Goal: Information Seeking & Learning: Find specific fact

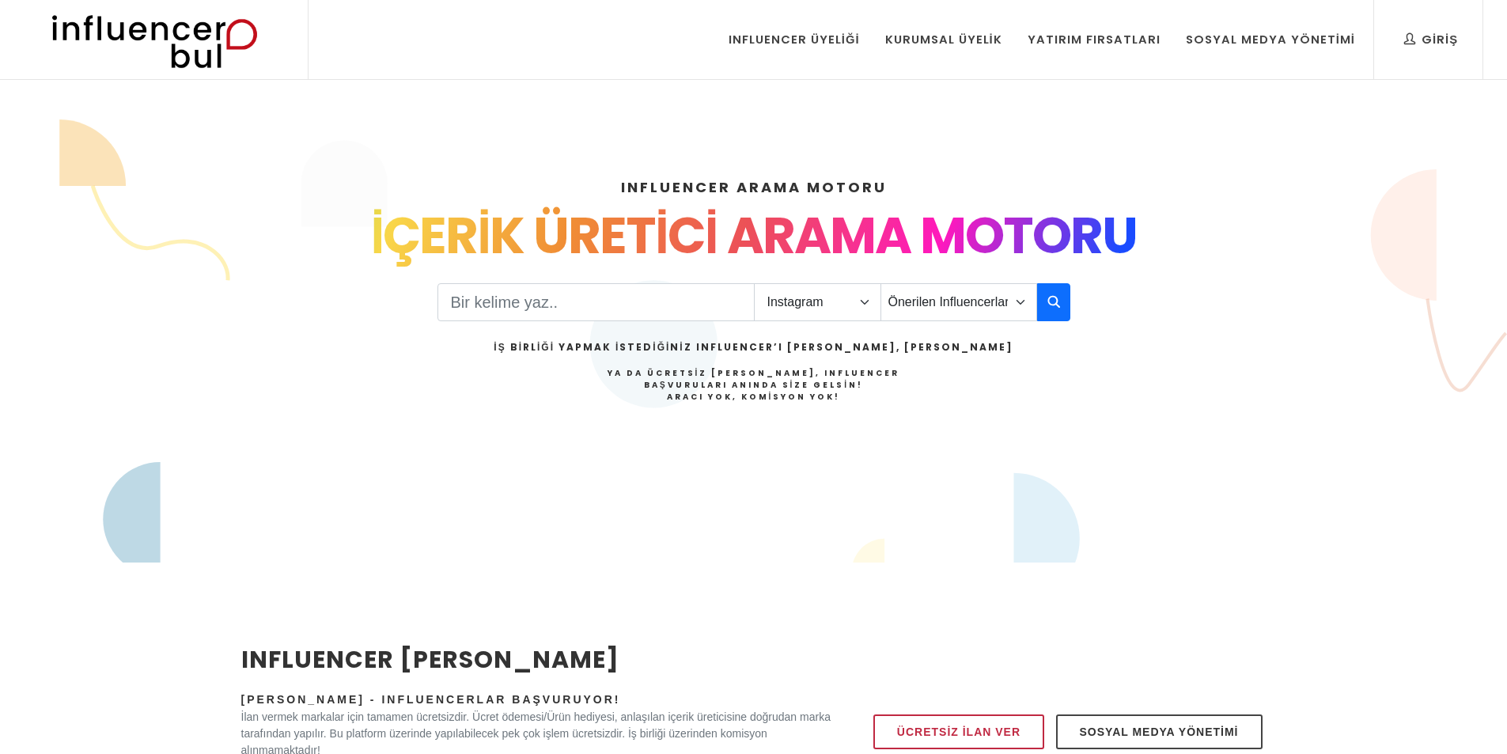
select select "1"
click at [957, 298] on select "Önerilen Influencerlar Aile & Çocuk & Ebeveyn Alışveriş & Giyim & Aksesuar Arab…" at bounding box center [959, 302] width 157 height 38
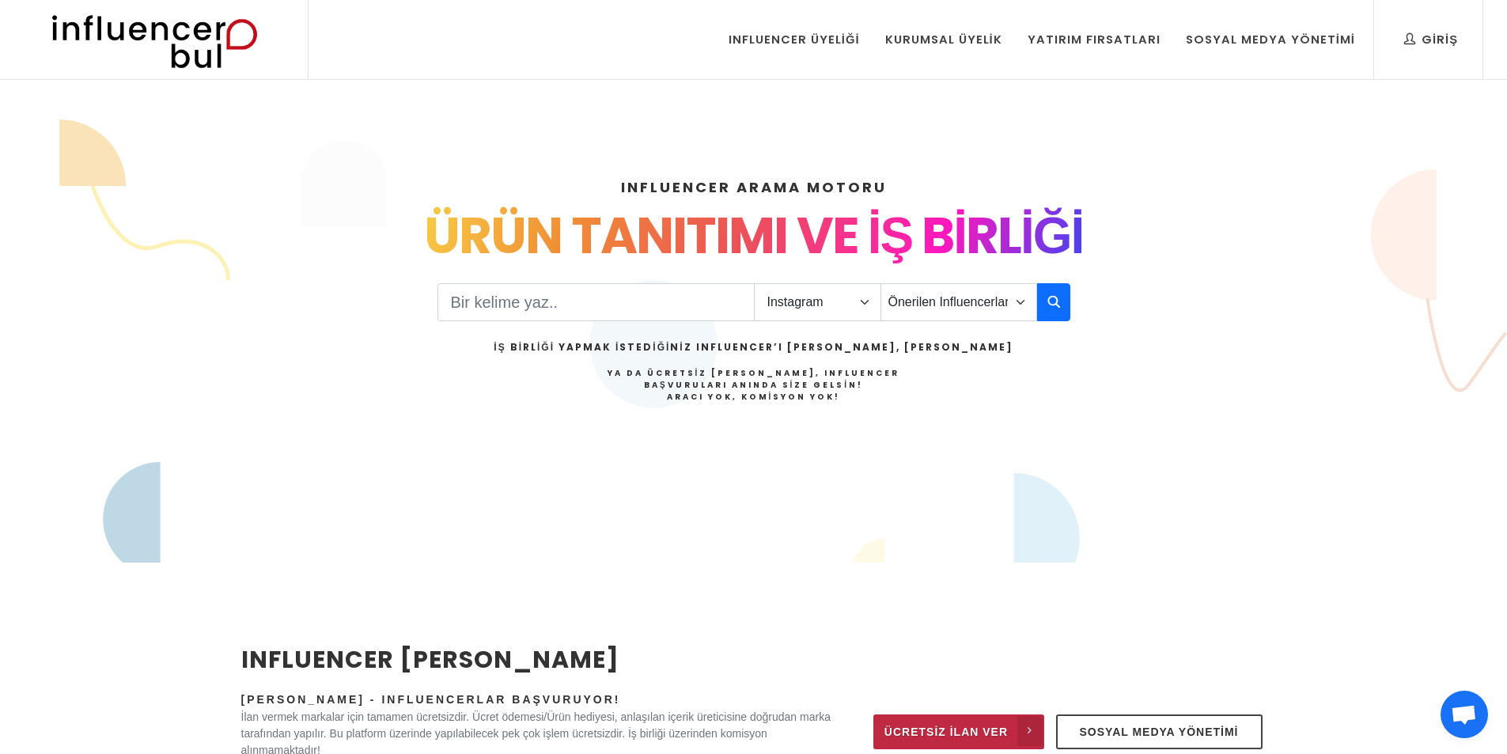
select select "38"
click at [881, 283] on select "Önerilen Influencerlar Aile & Çocuk & Ebeveyn Alışveriş & Giyim & Aksesuar Arab…" at bounding box center [959, 302] width 157 height 38
click at [915, 317] on select "Önerilen Influencerlar Aile & Çocuk & Ebeveyn Alışveriş & Giyim & Aksesuar Arab…" at bounding box center [959, 302] width 157 height 38
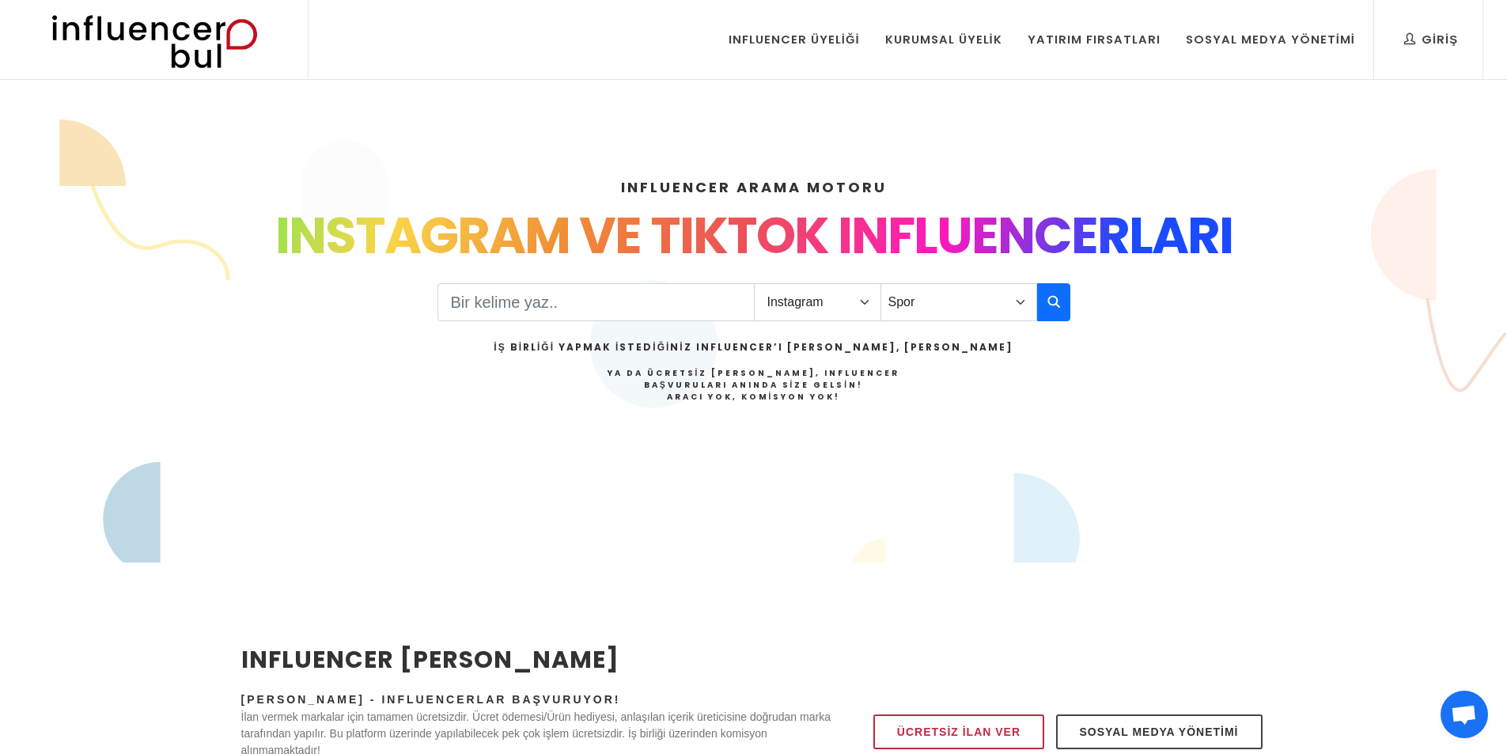
click at [1348, 390] on div "INFLUENCER ARAMA MOTORU INSTAGRAM VE TIKTOK INFLUENCERLARI SOSYAL MEDYA FENOMEN…" at bounding box center [753, 340] width 1507 height 405
click at [1059, 315] on button "button" at bounding box center [1053, 302] width 33 height 38
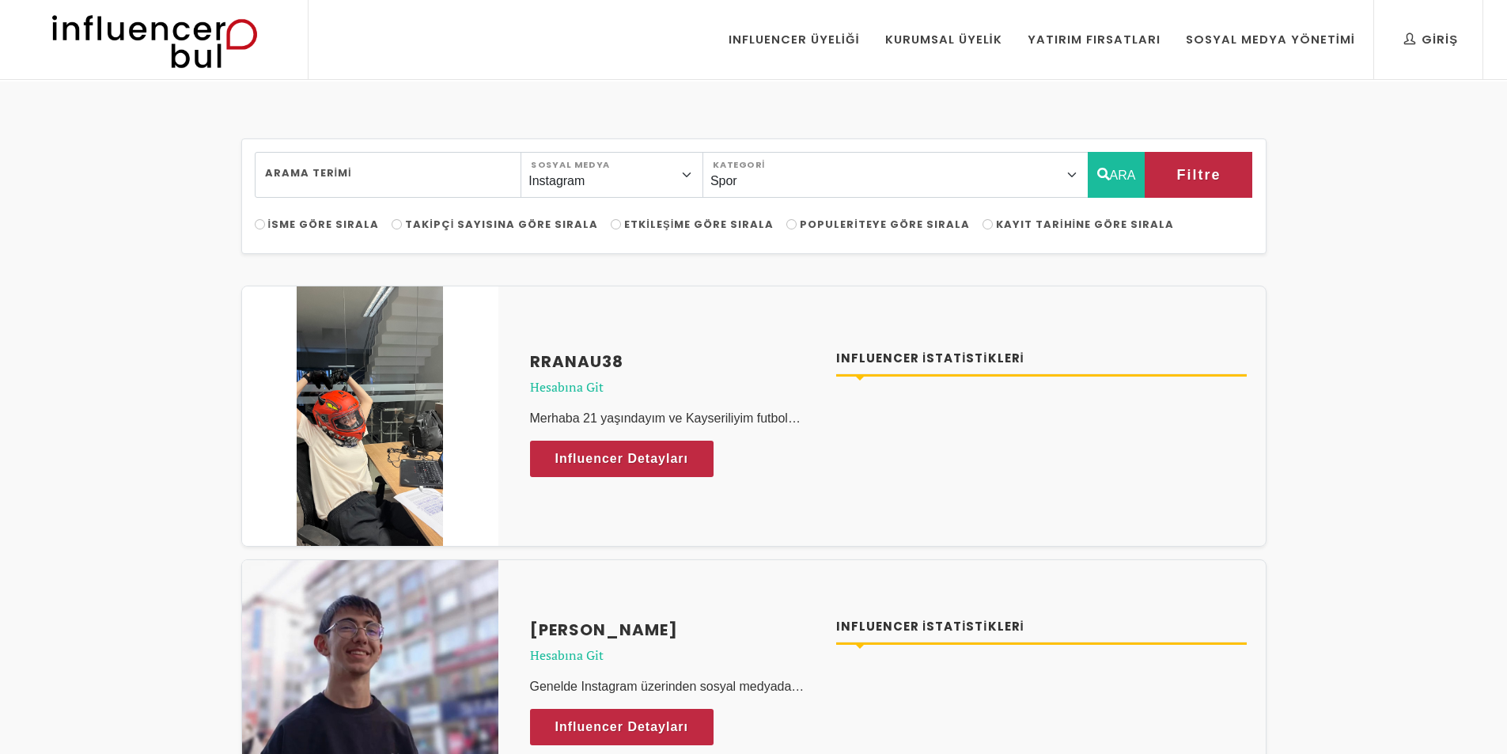
select select "38"
click at [1190, 172] on span "Filtre" at bounding box center [1181, 174] width 44 height 27
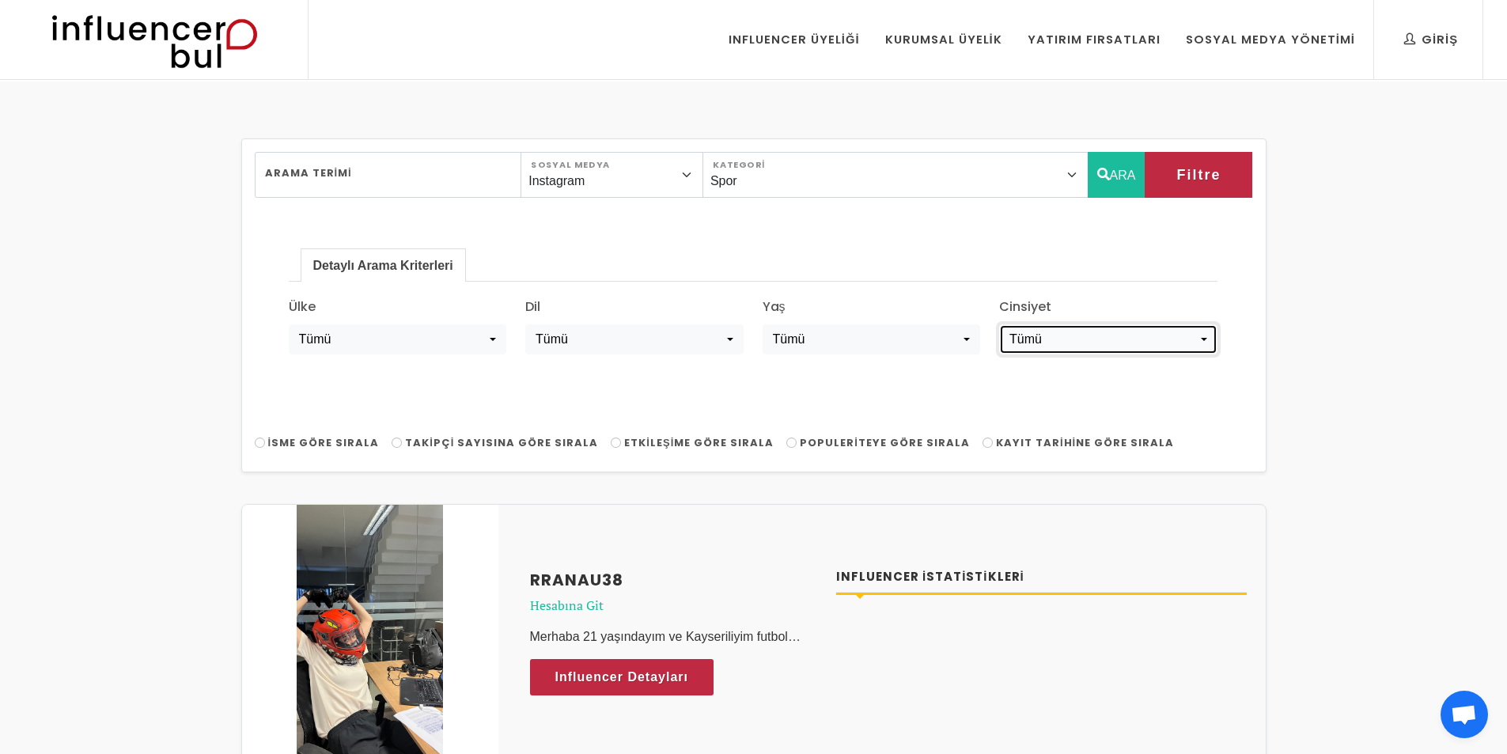
drag, startPoint x: 1057, startPoint y: 331, endPoint x: 1034, endPoint y: 347, distance: 28.3
click at [1056, 332] on div "Tümü" at bounding box center [1104, 339] width 188 height 19
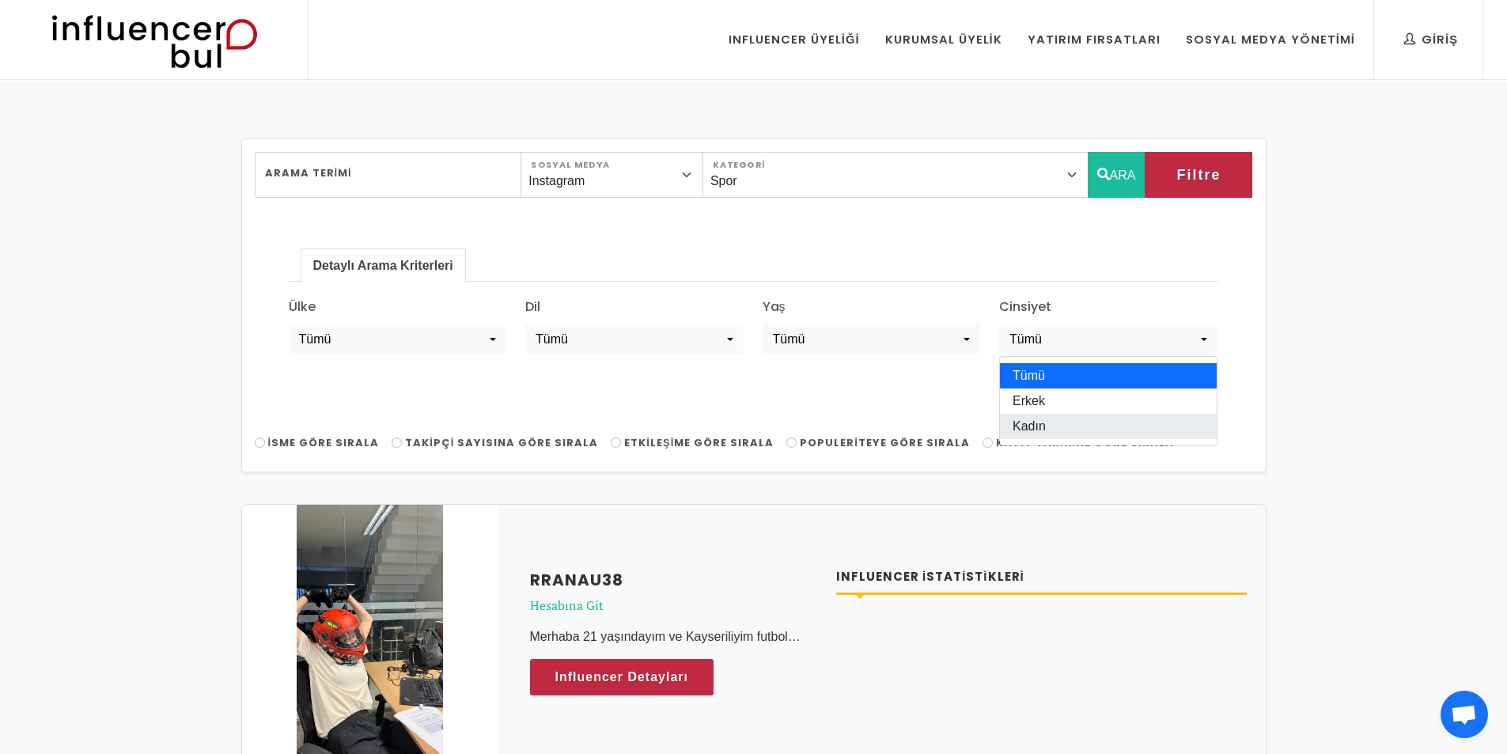
click at [1036, 420] on span "Kadın" at bounding box center [1029, 426] width 33 height 19
select select "kadın"
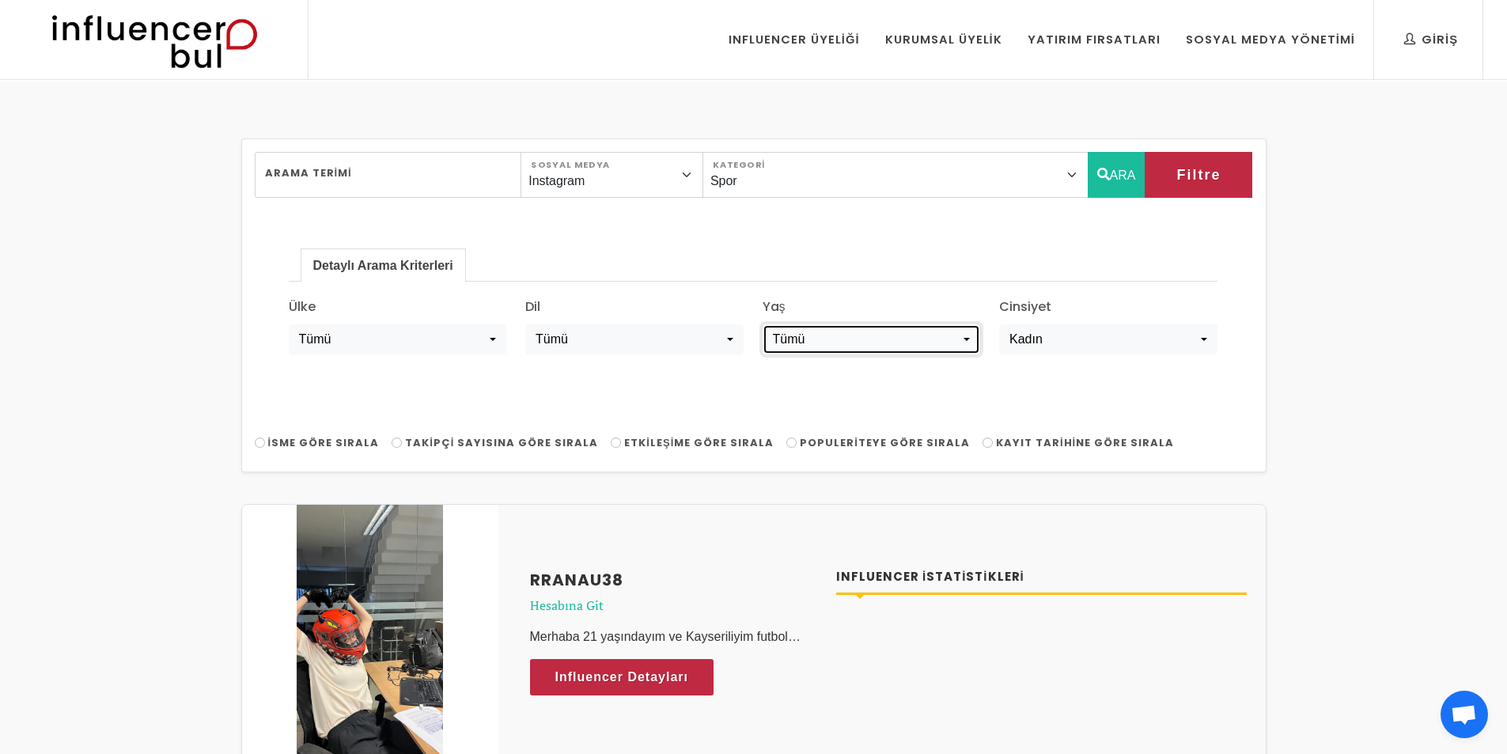
click at [818, 342] on div "Tümü" at bounding box center [867, 339] width 188 height 19
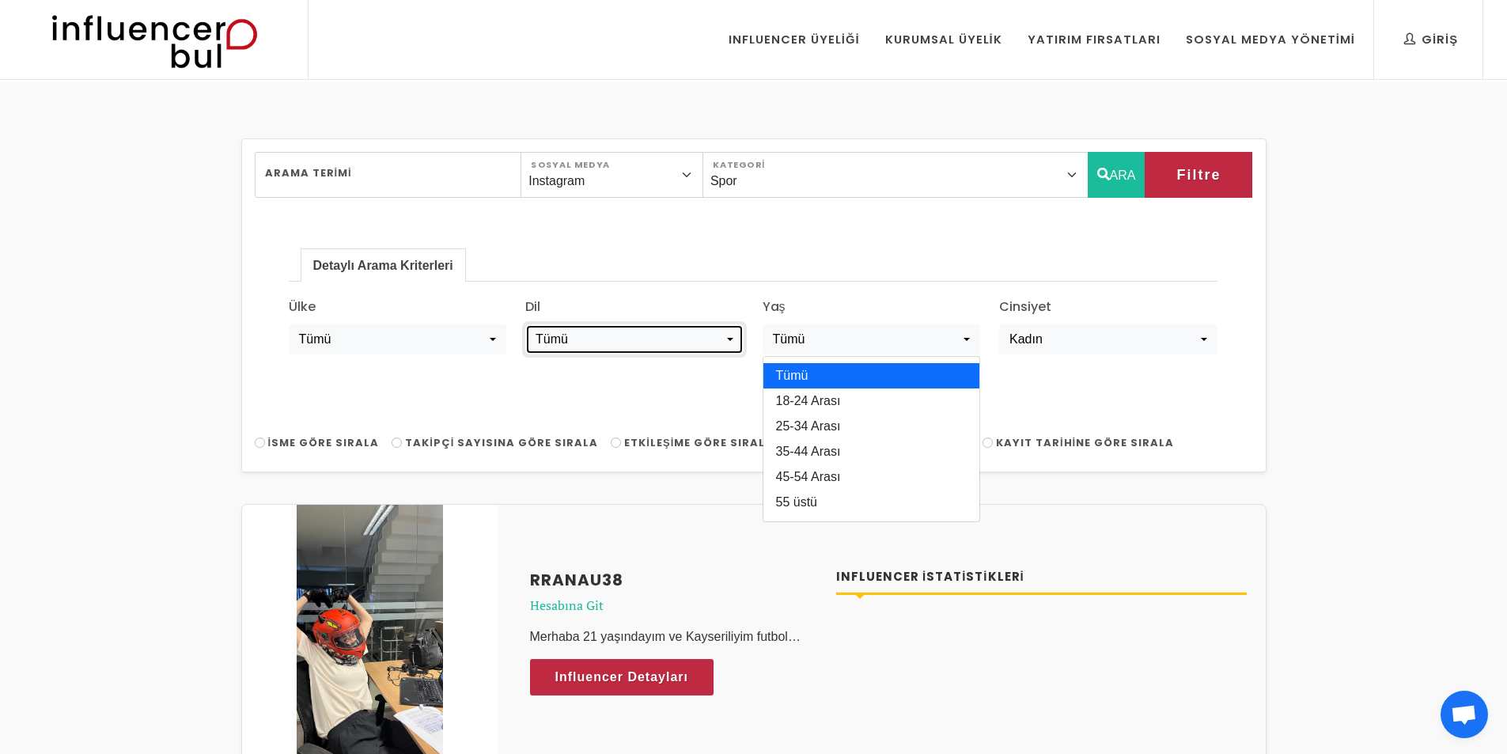
drag, startPoint x: 620, startPoint y: 327, endPoint x: 682, endPoint y: 332, distance: 62.7
click at [621, 327] on button "Tümü" at bounding box center [634, 339] width 218 height 30
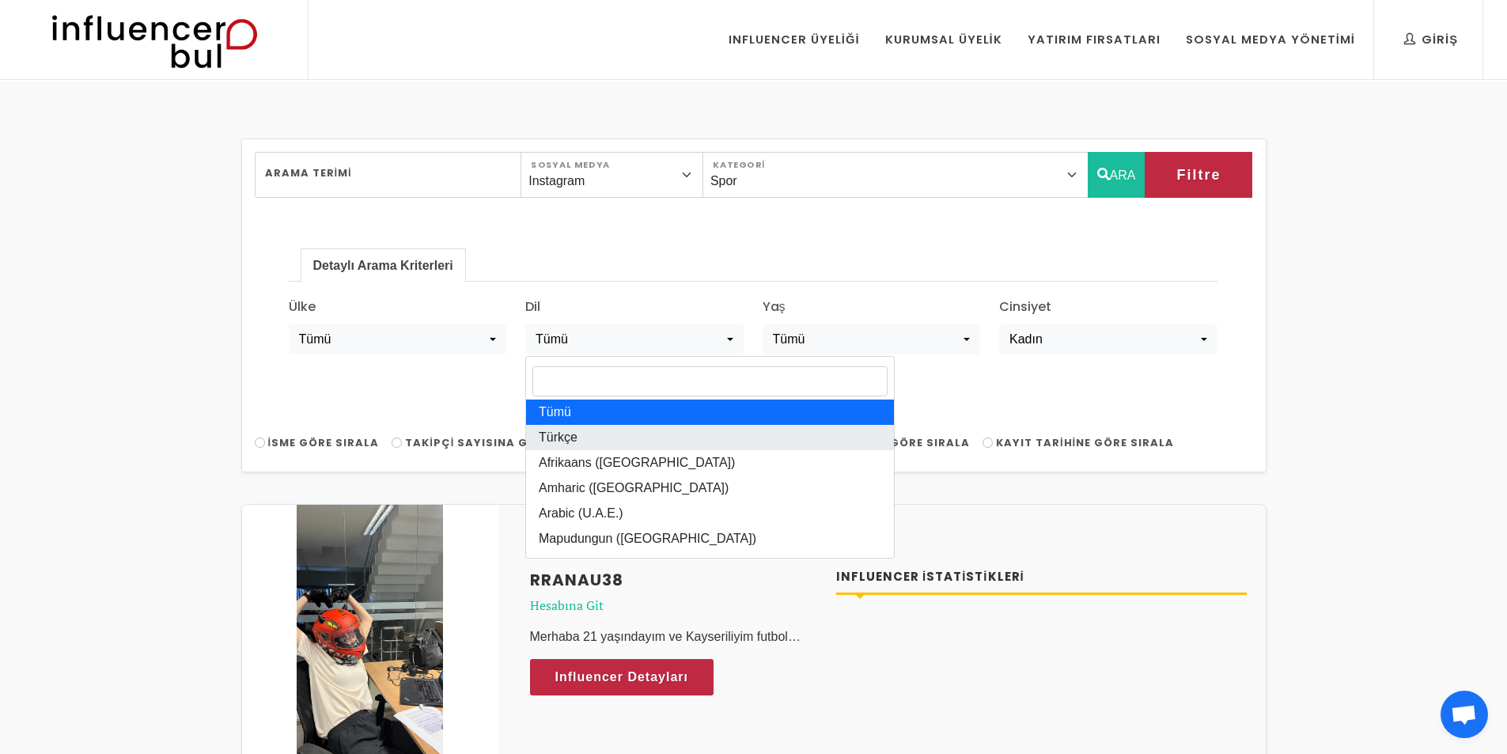
click at [620, 437] on link "Türkçe" at bounding box center [710, 437] width 368 height 25
select select "tr-TR"
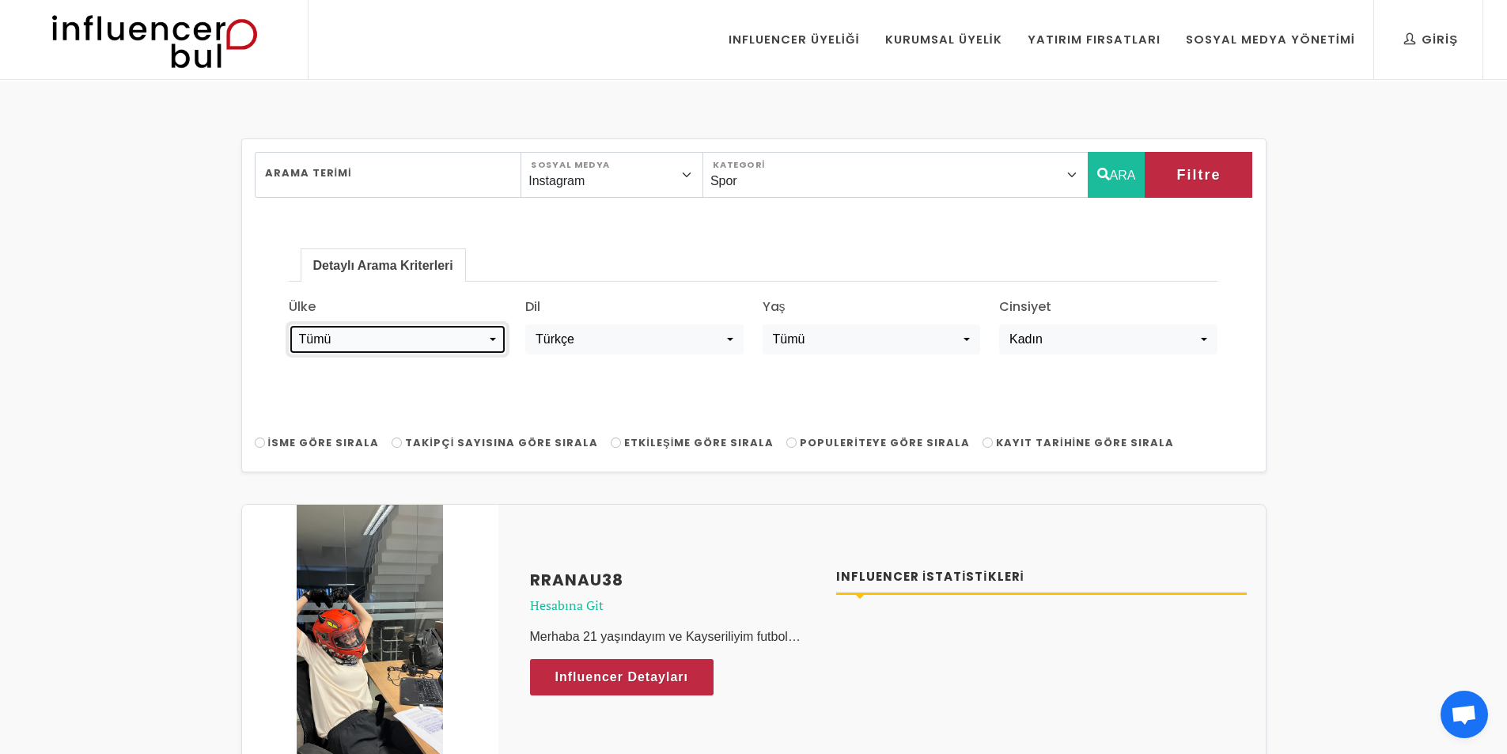
click at [384, 349] on button "Tümü" at bounding box center [398, 339] width 218 height 30
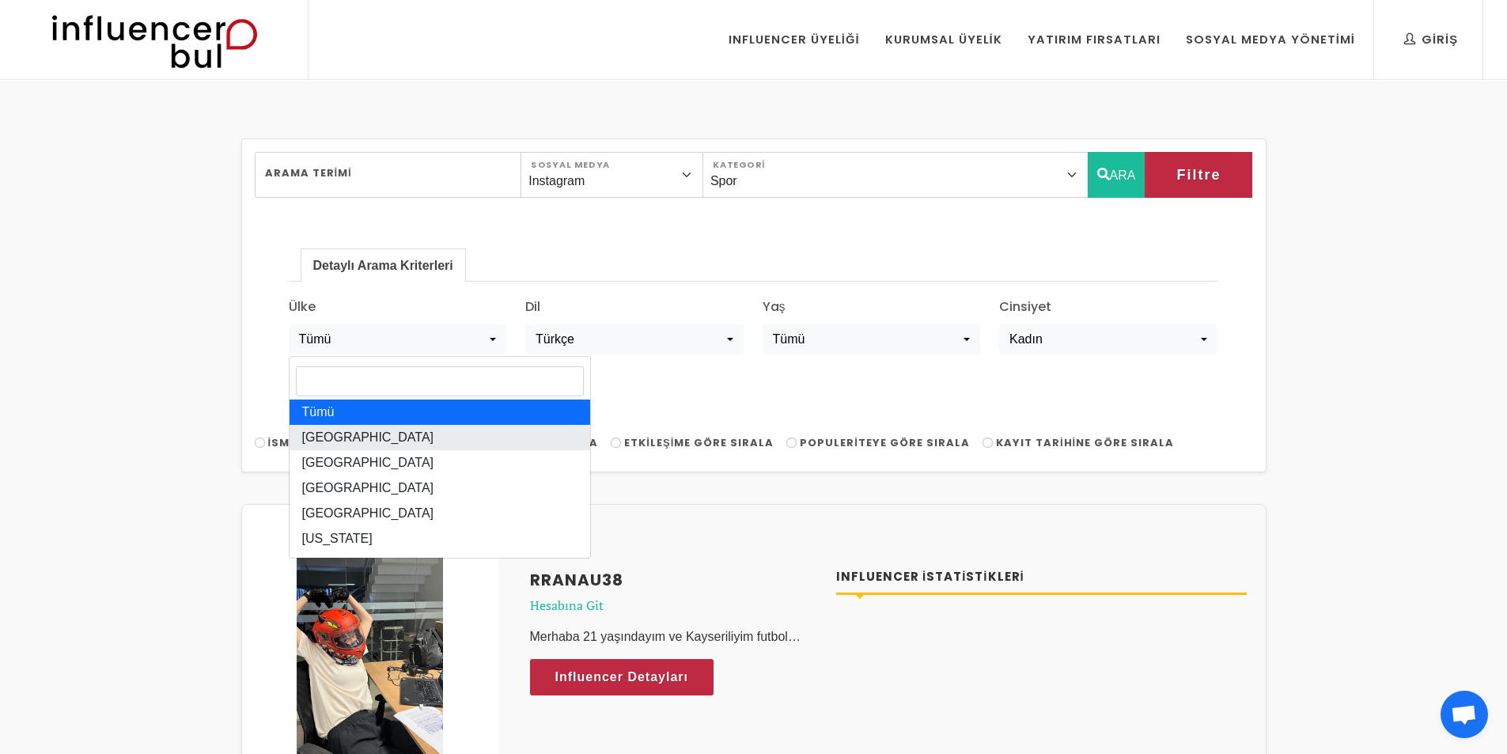
click at [377, 446] on link "[GEOGRAPHIC_DATA]" at bounding box center [440, 437] width 301 height 25
select select "[GEOGRAPHIC_DATA]"
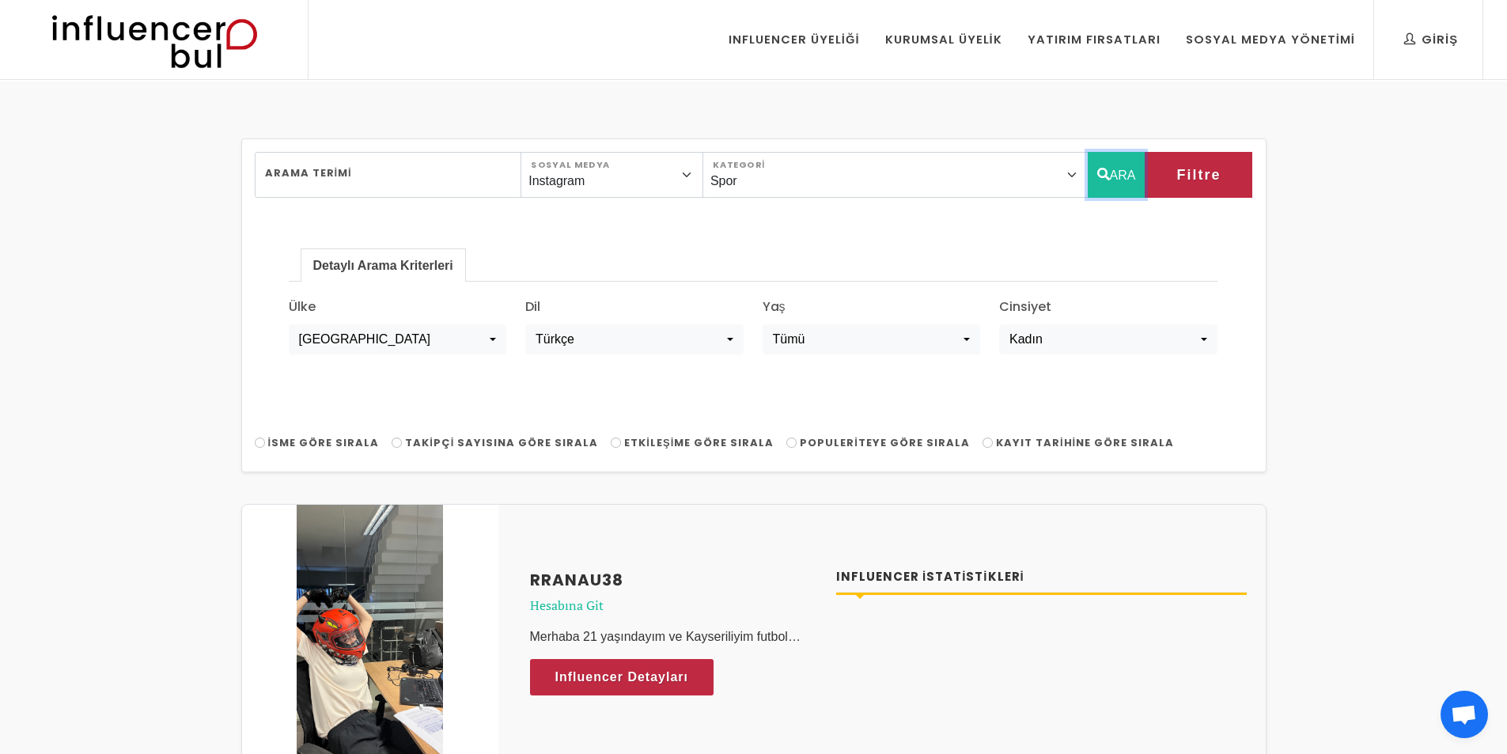
click at [1110, 157] on button "ARA" at bounding box center [1117, 175] width 58 height 46
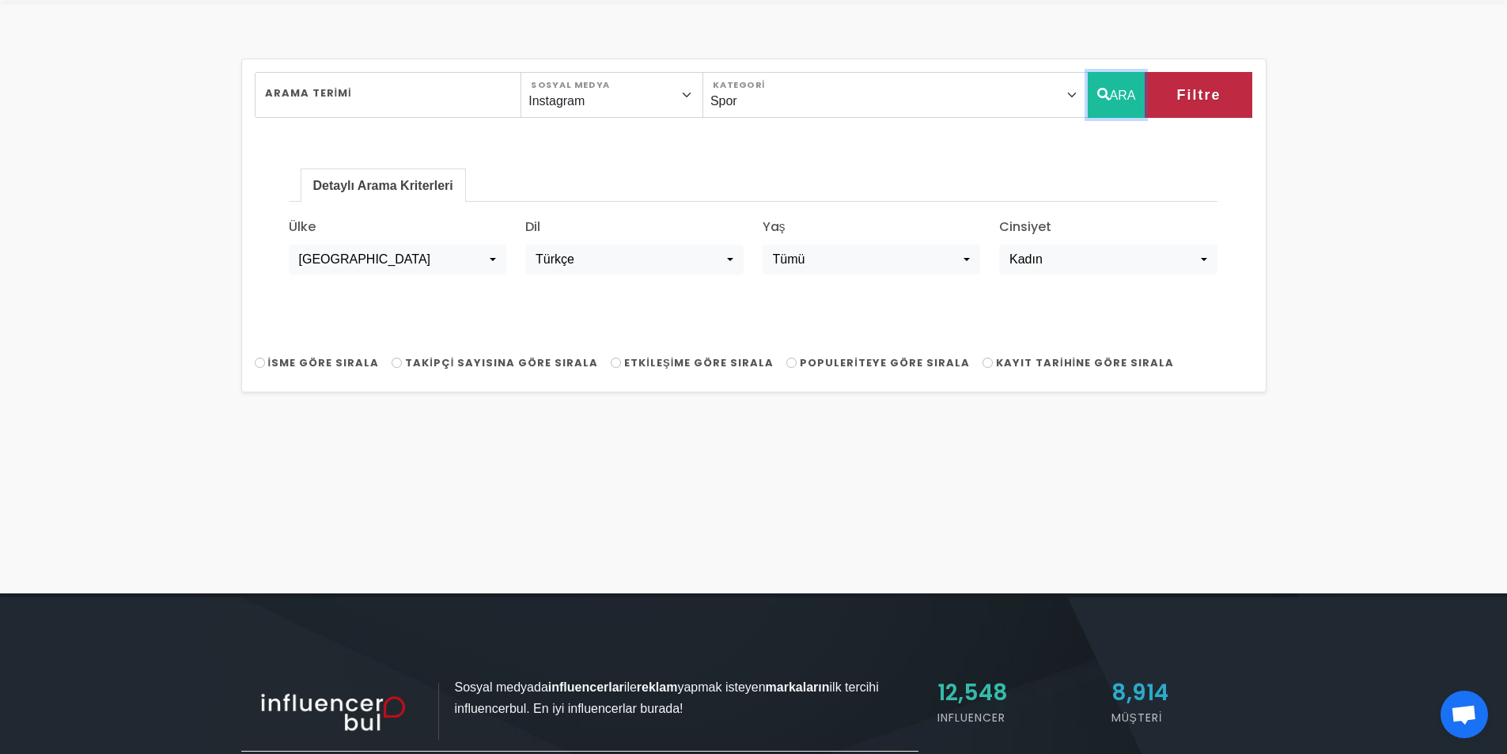
scroll to position [79, 0]
click at [1118, 100] on button "ARA" at bounding box center [1117, 96] width 58 height 46
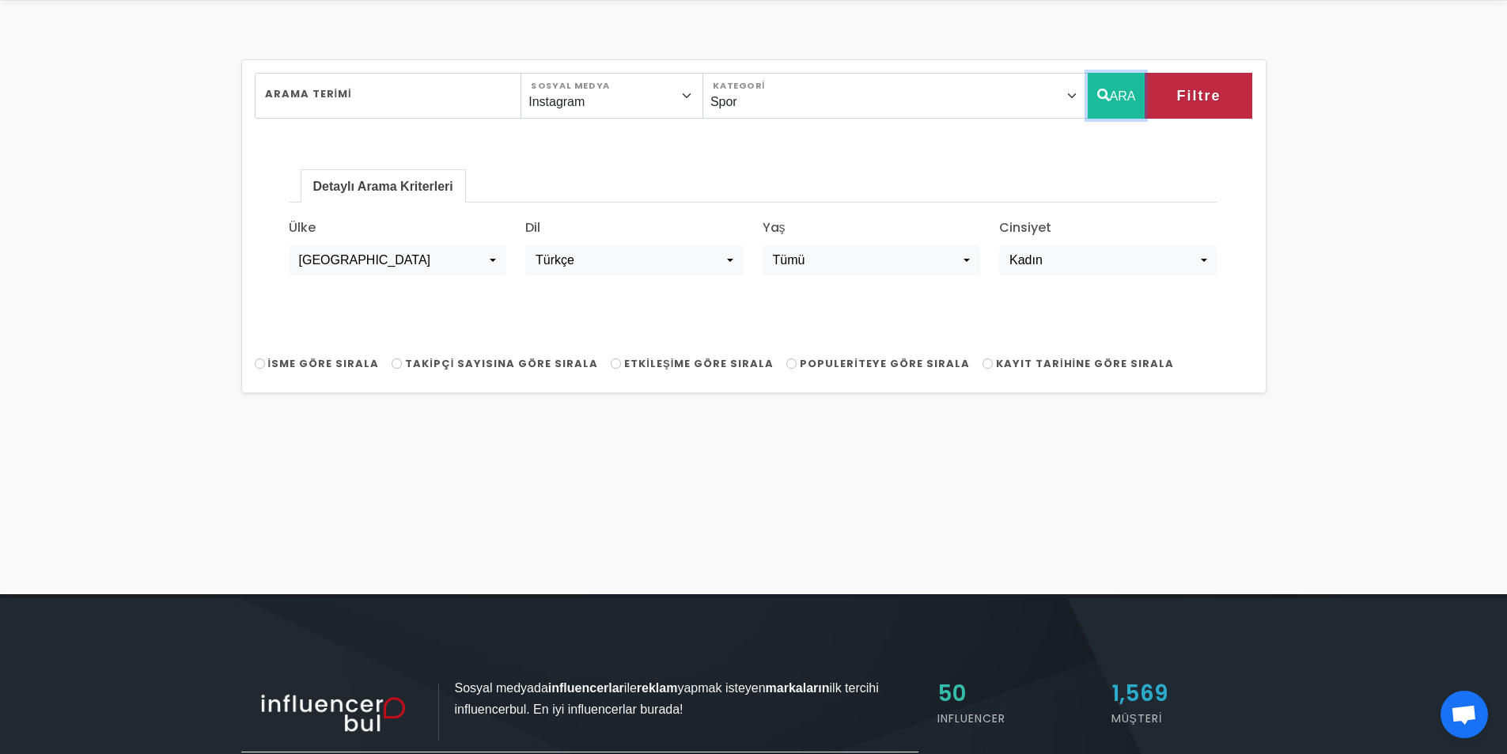
click at [1118, 100] on button "ARA" at bounding box center [1117, 96] width 58 height 46
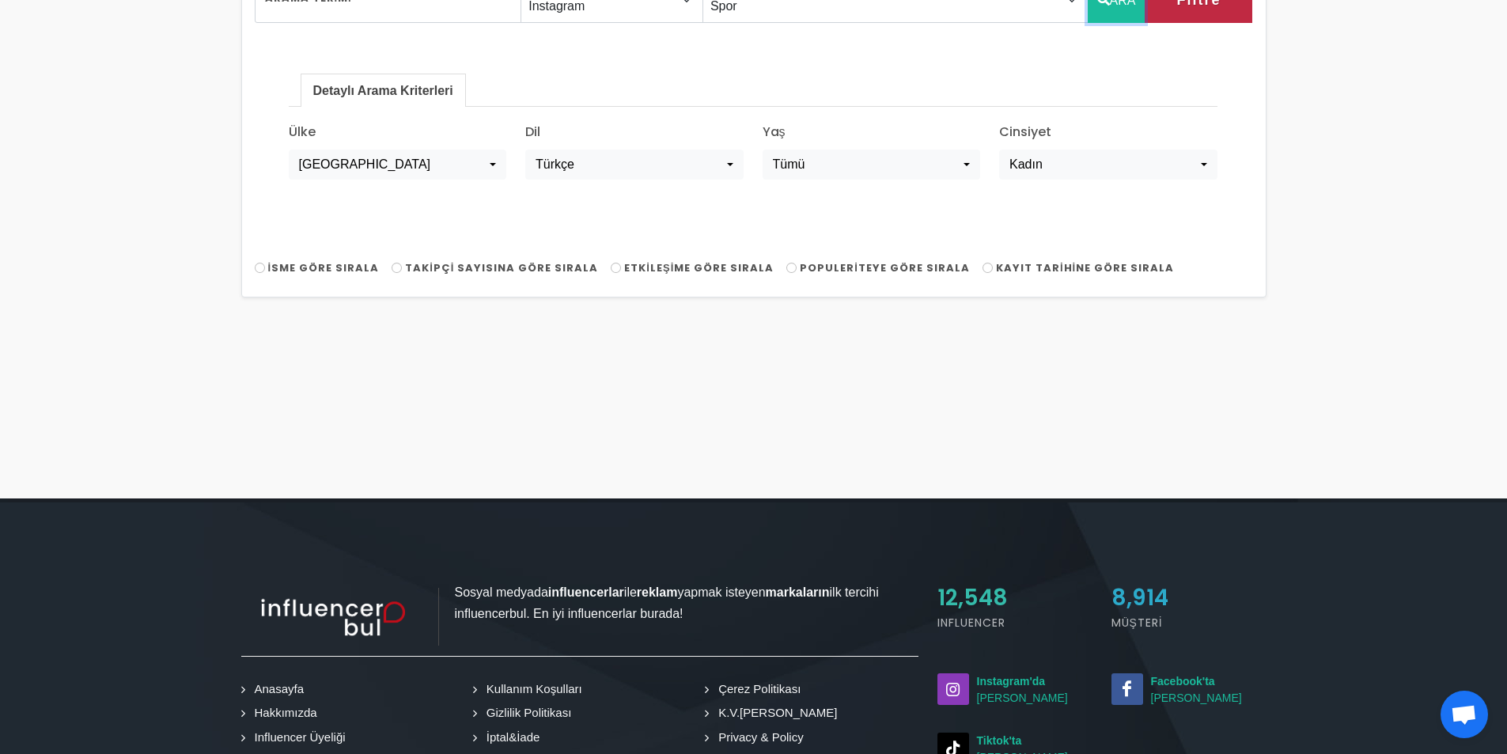
scroll to position [0, 0]
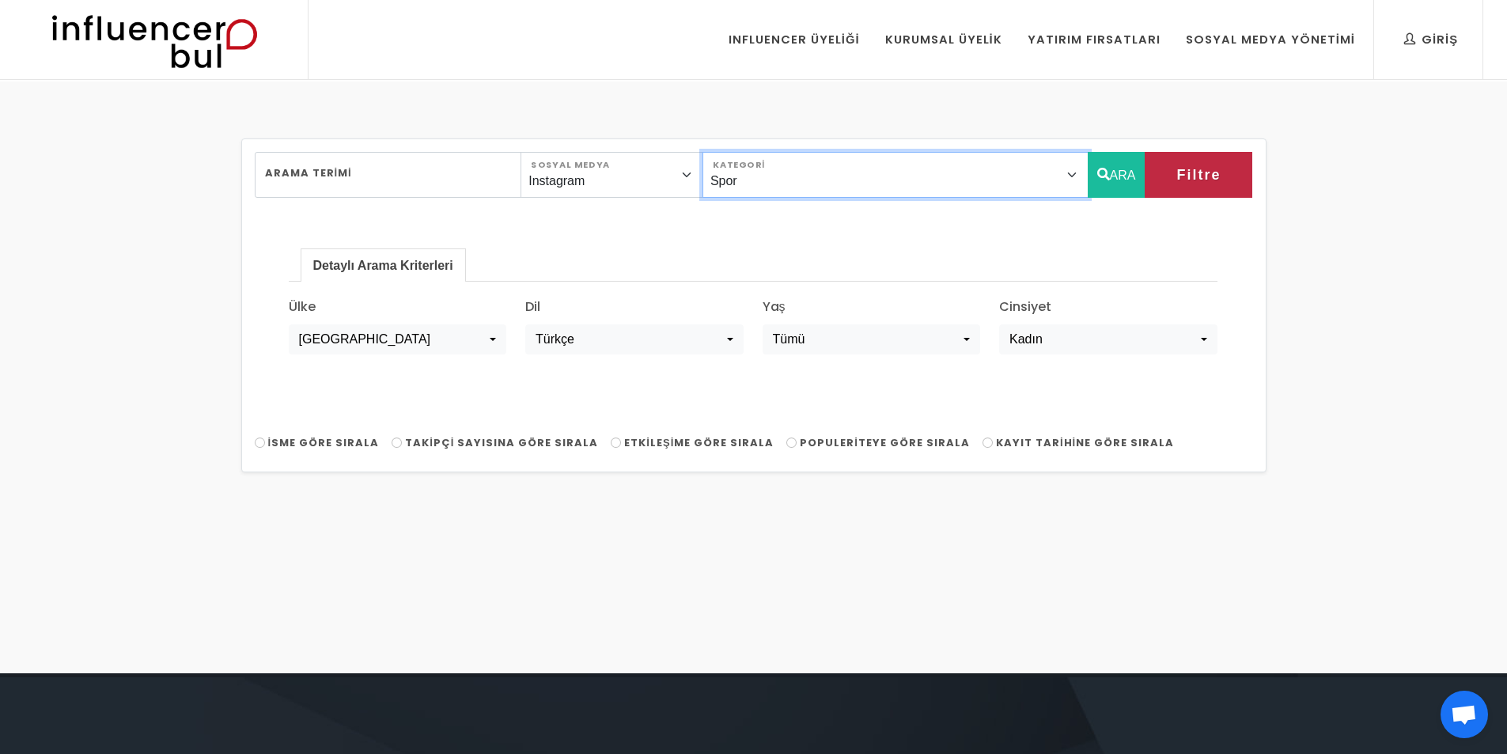
click at [1075, 192] on select "Önerilen Influencerlar Aile & [PERSON_NAME] & [PERSON_NAME] [PERSON_NAME] & Giy…" at bounding box center [896, 175] width 386 height 46
click at [1136, 168] on button "ARA" at bounding box center [1117, 175] width 58 height 46
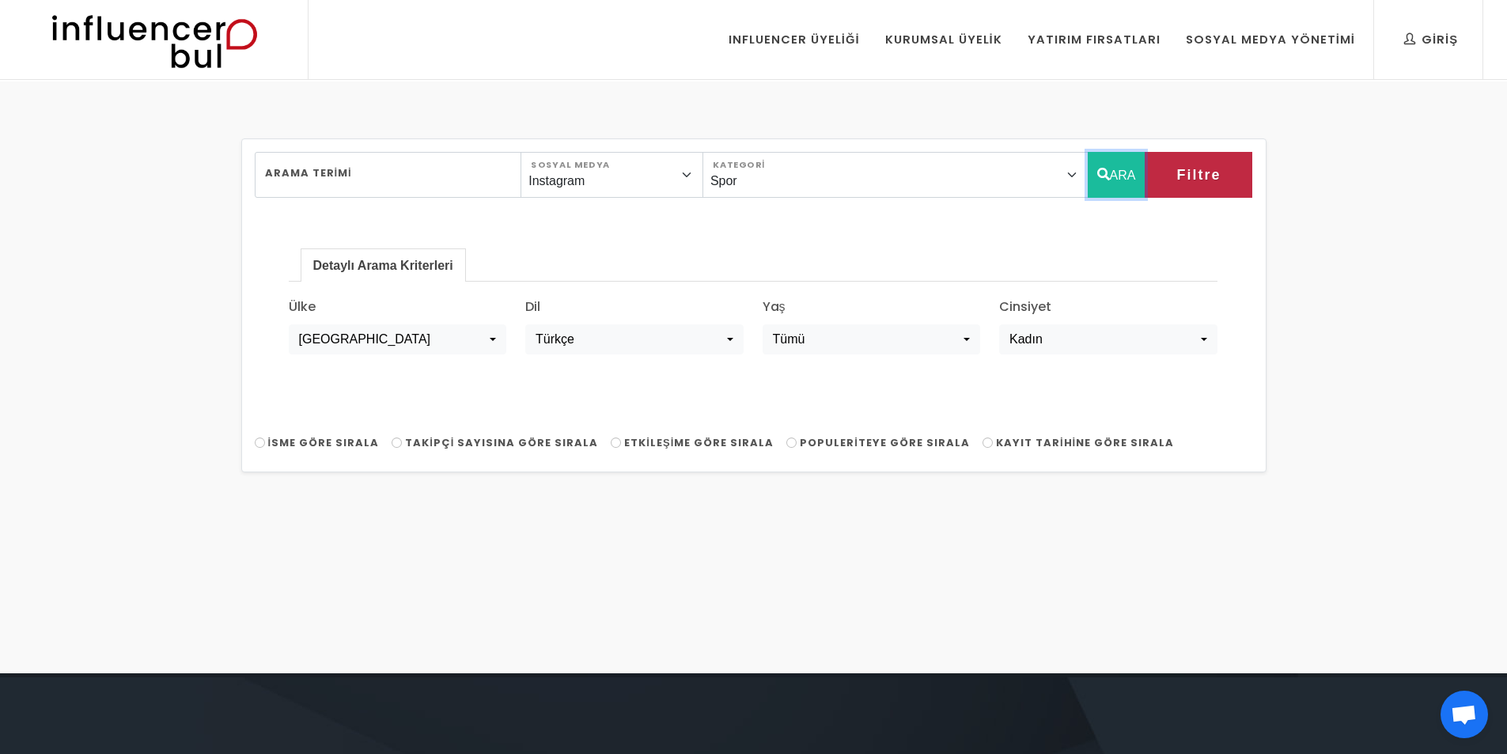
click at [1136, 168] on button "ARA" at bounding box center [1117, 175] width 58 height 46
drag, startPoint x: 1136, startPoint y: 168, endPoint x: 691, endPoint y: 162, distance: 445.5
click at [1114, 176] on button "ARA" at bounding box center [1117, 175] width 58 height 46
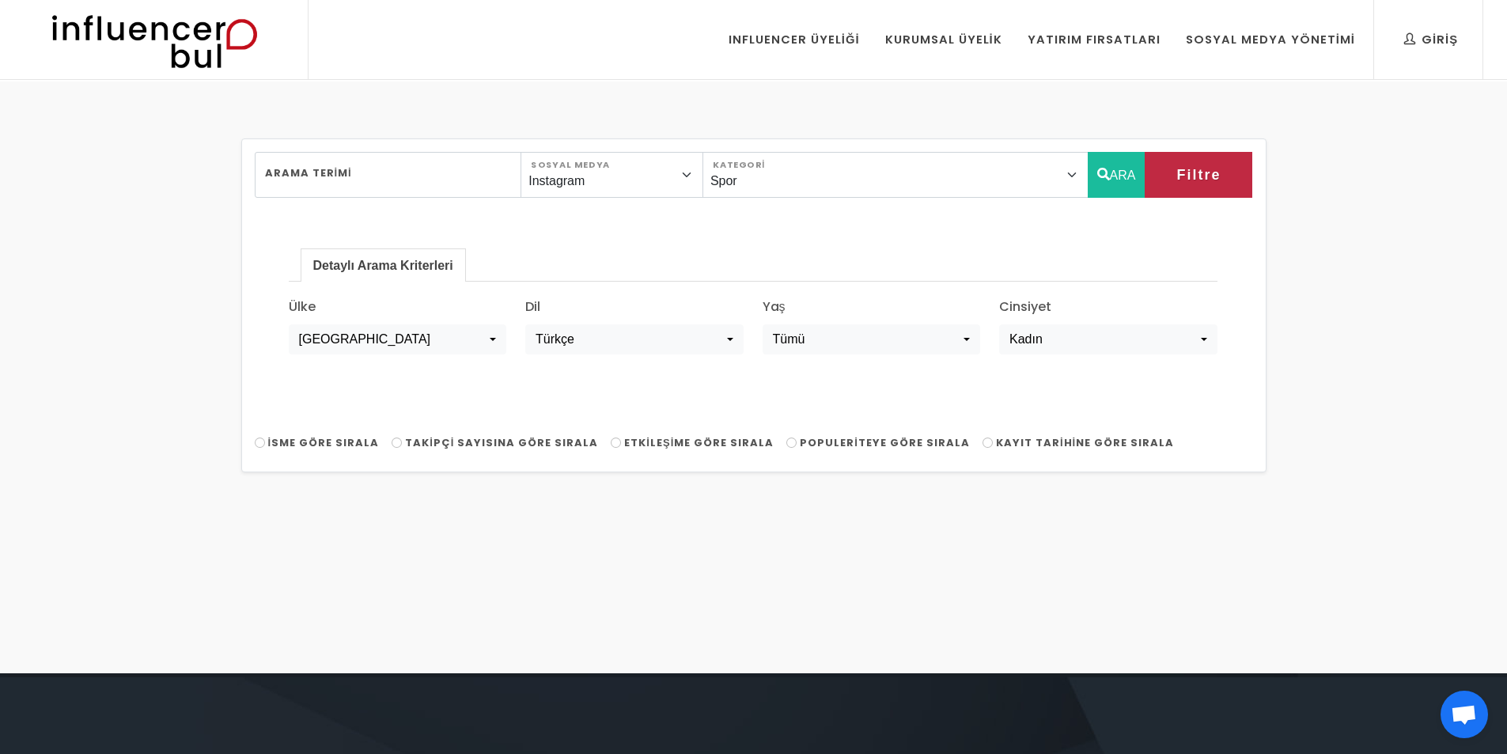
click at [992, 332] on div "Cinsiyet Tümü Erkek Kadın Kadın Tümü Erkek Kadın" at bounding box center [1108, 326] width 237 height 57
click at [1032, 338] on div "Kadın" at bounding box center [1104, 339] width 188 height 19
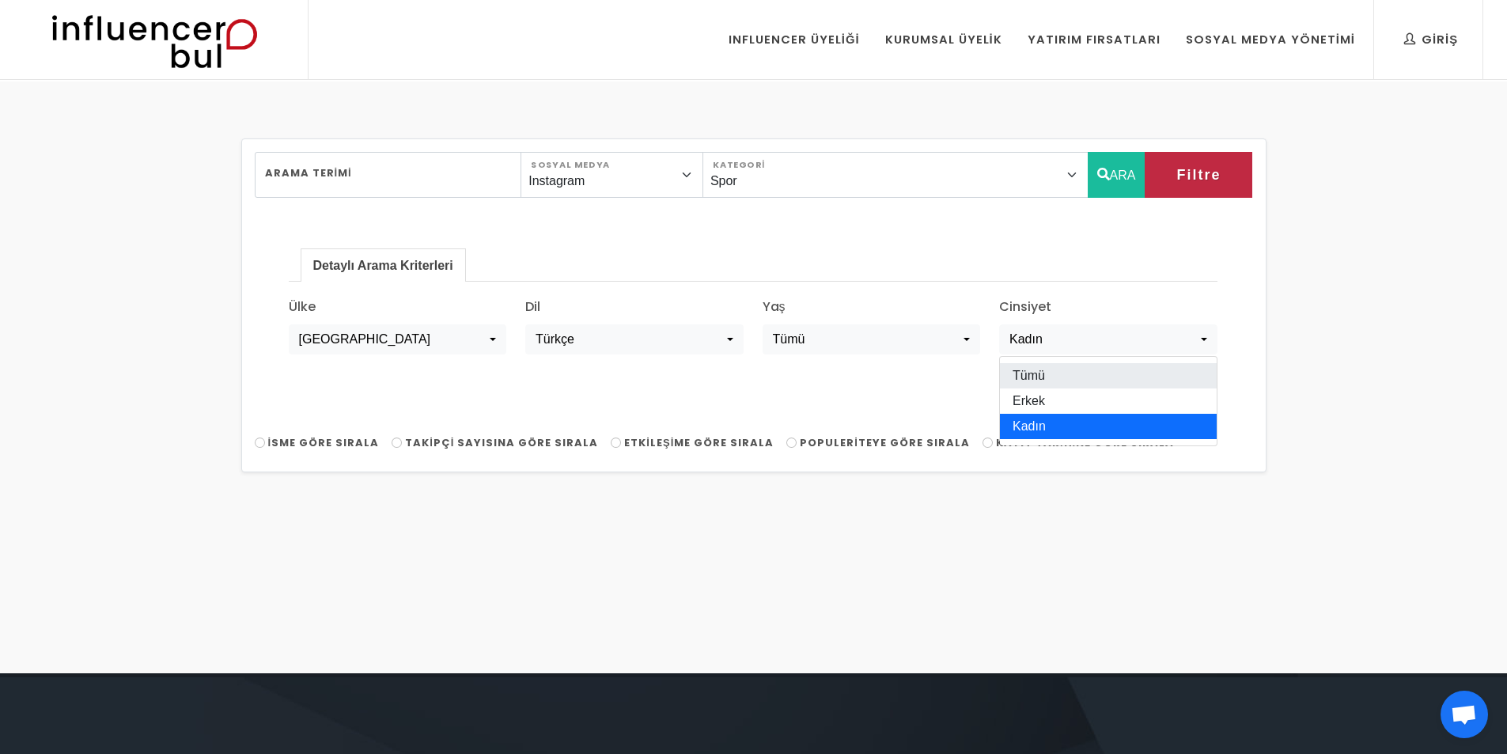
click at [1046, 379] on link "Tümü" at bounding box center [1108, 375] width 217 height 25
select select "all"
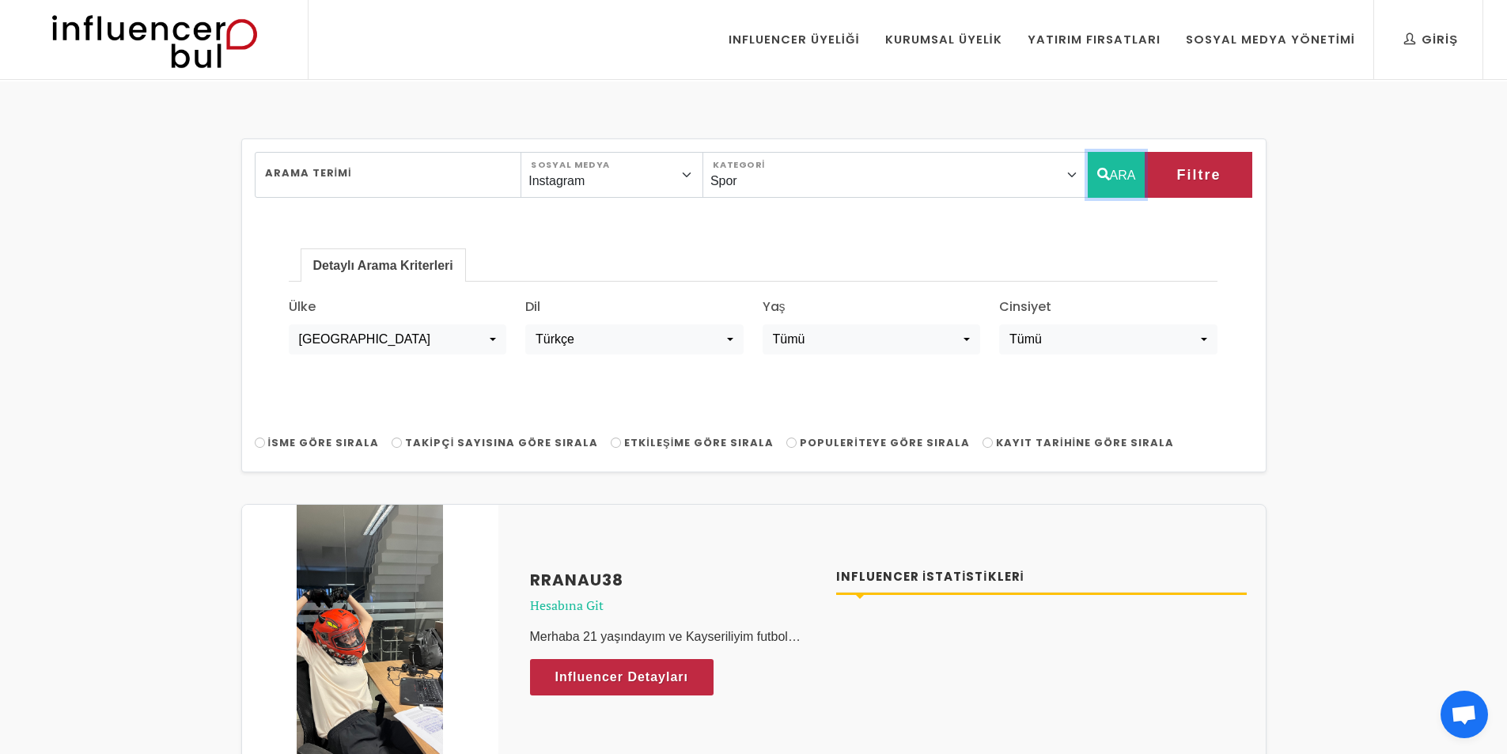
click at [1128, 176] on button "ARA" at bounding box center [1117, 175] width 58 height 46
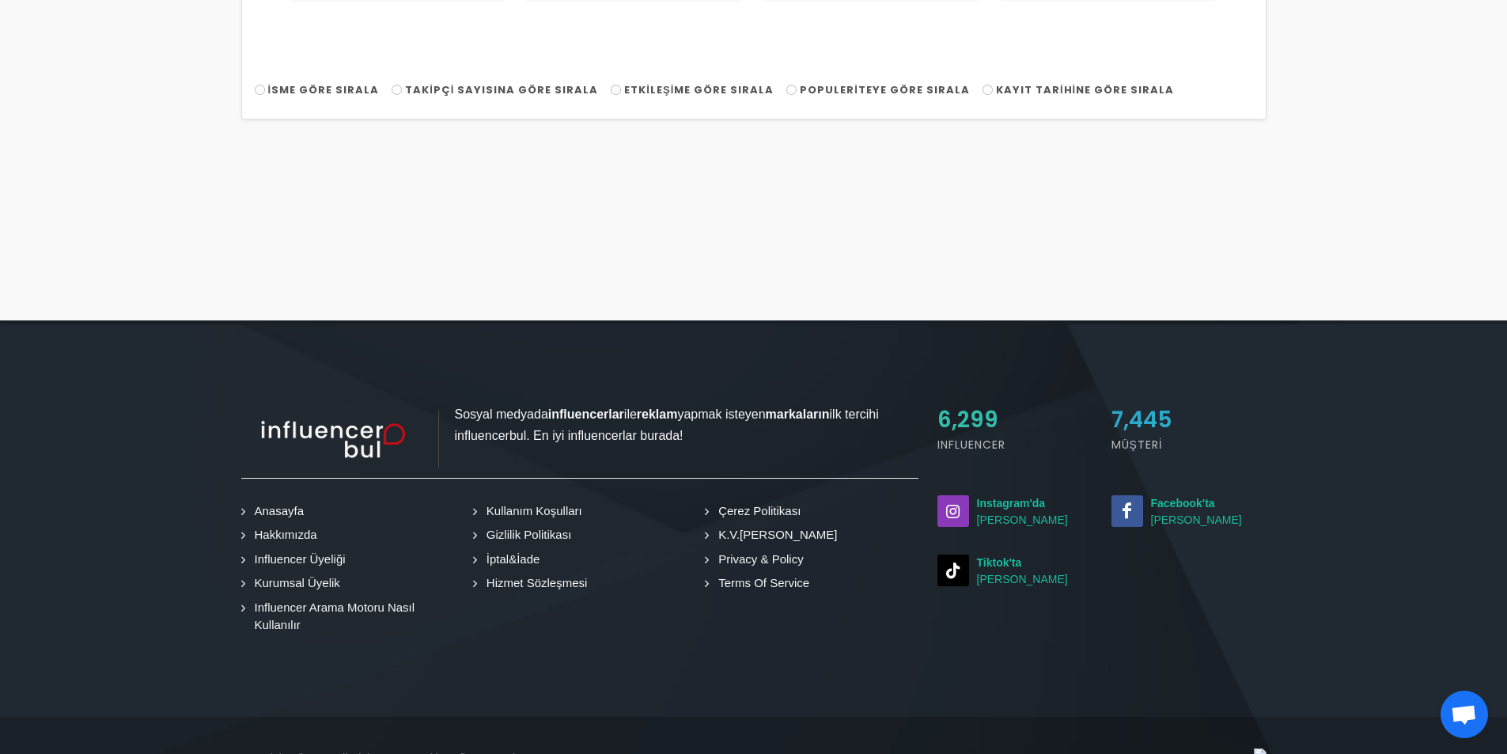
scroll to position [79, 0]
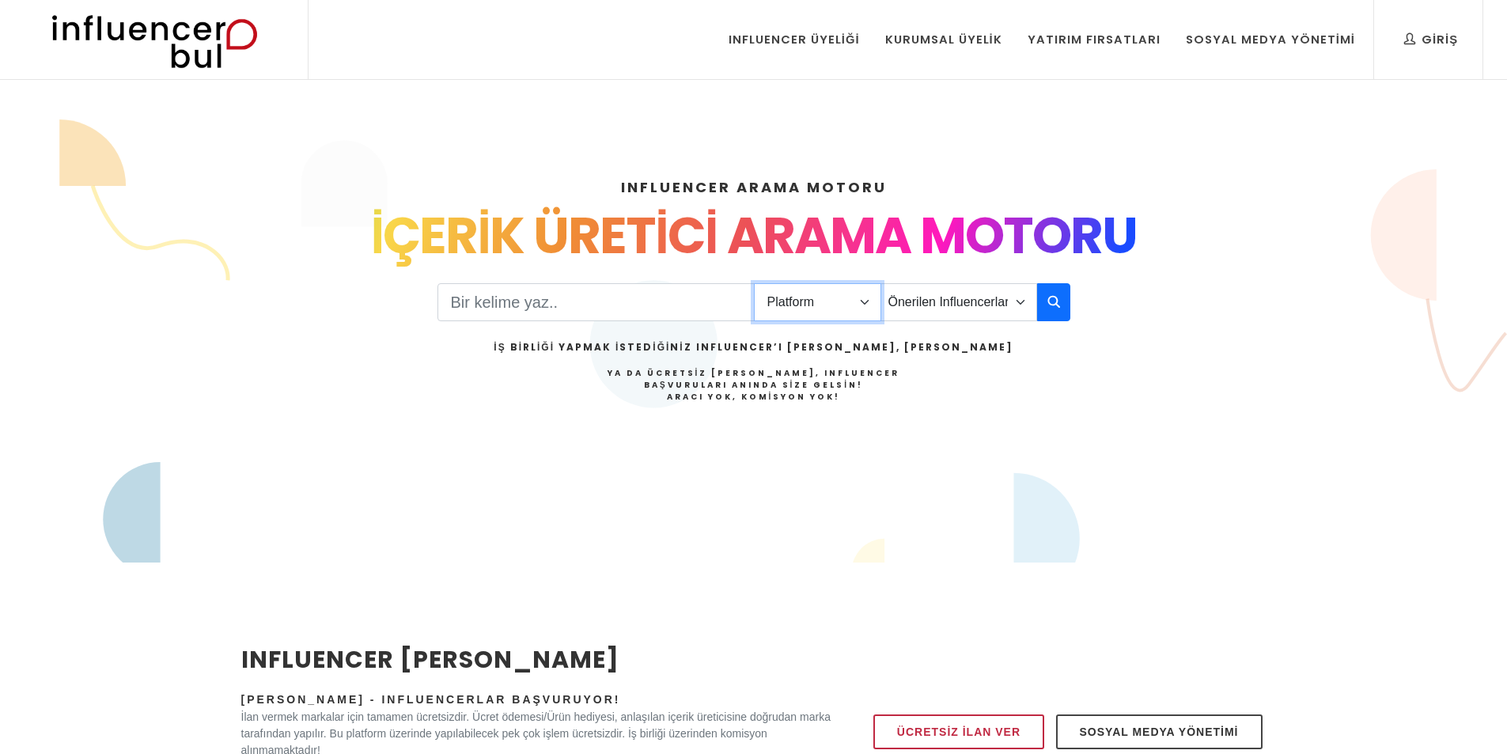
click at [866, 300] on select "Platform Instagram Facebook Youtube Tiktok Twitter Twitch" at bounding box center [817, 302] width 127 height 38
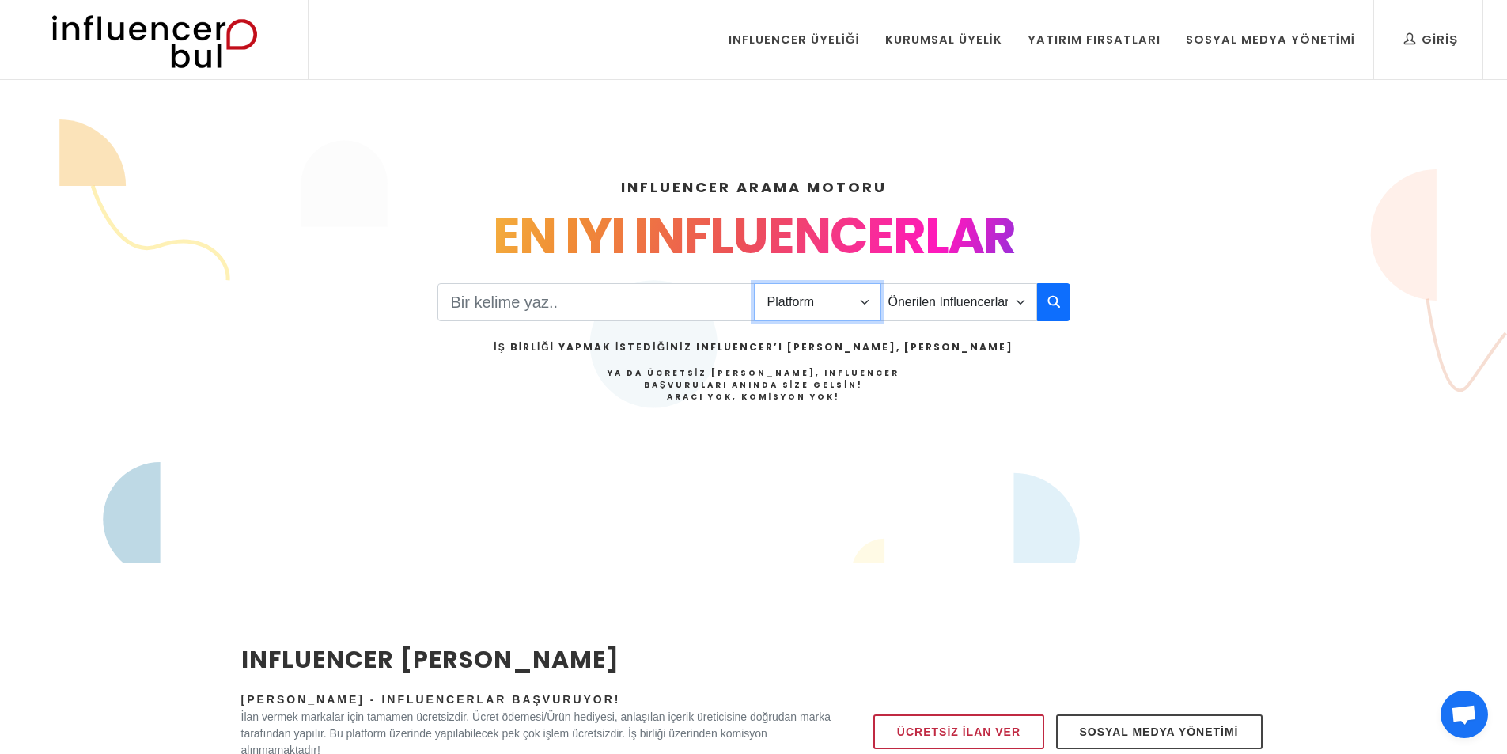
select select "1"
click at [754, 283] on select "Platform Instagram Facebook Youtube Tiktok Twitter Twitch" at bounding box center [817, 302] width 127 height 38
click at [972, 294] on select "Önerilen Influencerlar Aile & Çocuk & Ebeveyn Alışveriş & Giyim & Aksesuar Arab…" at bounding box center [959, 302] width 157 height 38
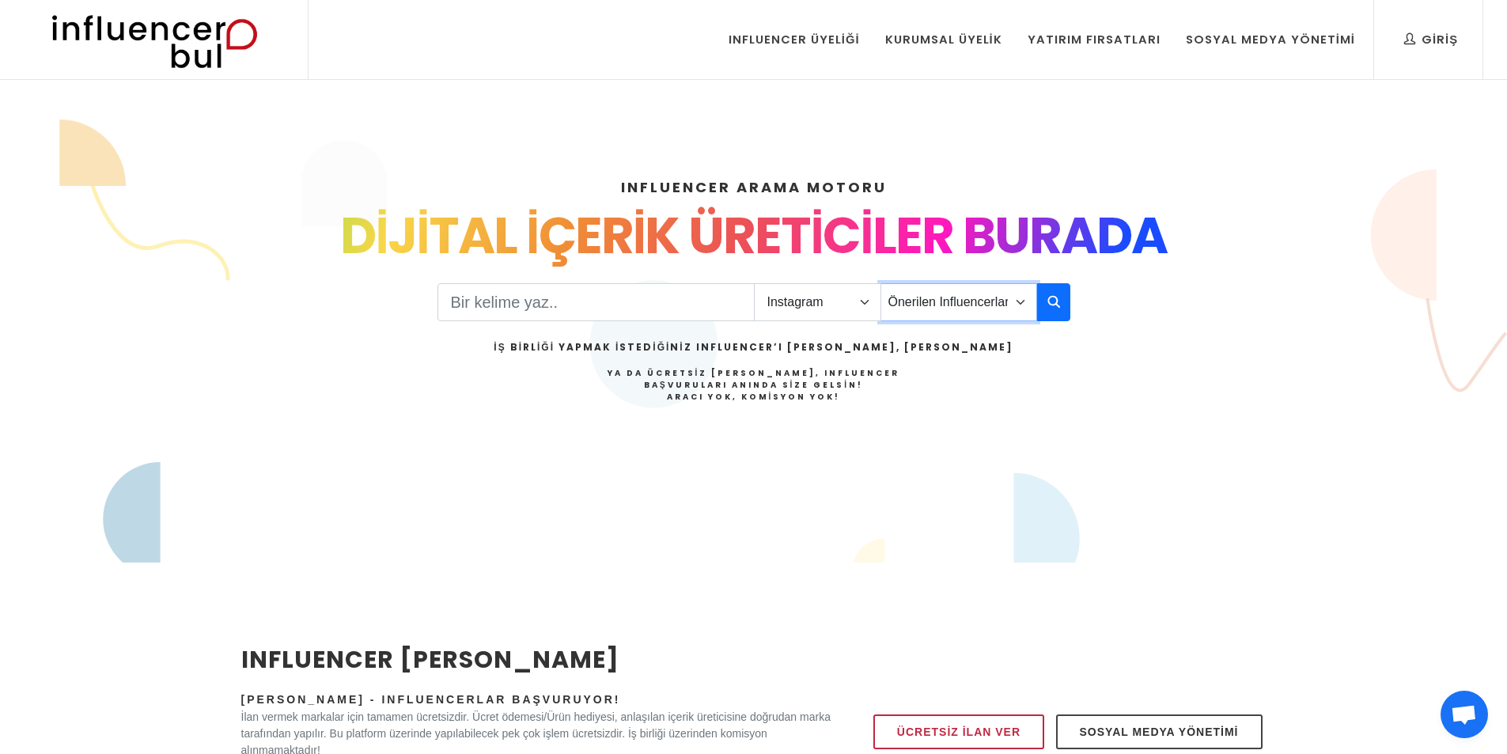
select select "38"
click at [881, 283] on select "Önerilen Influencerlar Aile & Çocuk & Ebeveyn Alışveriş & Giyim & Aksesuar Arab…" at bounding box center [959, 302] width 157 height 38
click at [897, 299] on select "Önerilen Influencerlar Aile & Çocuk & Ebeveyn Alışveriş & Giyim & Aksesuar Arab…" at bounding box center [959, 302] width 157 height 38
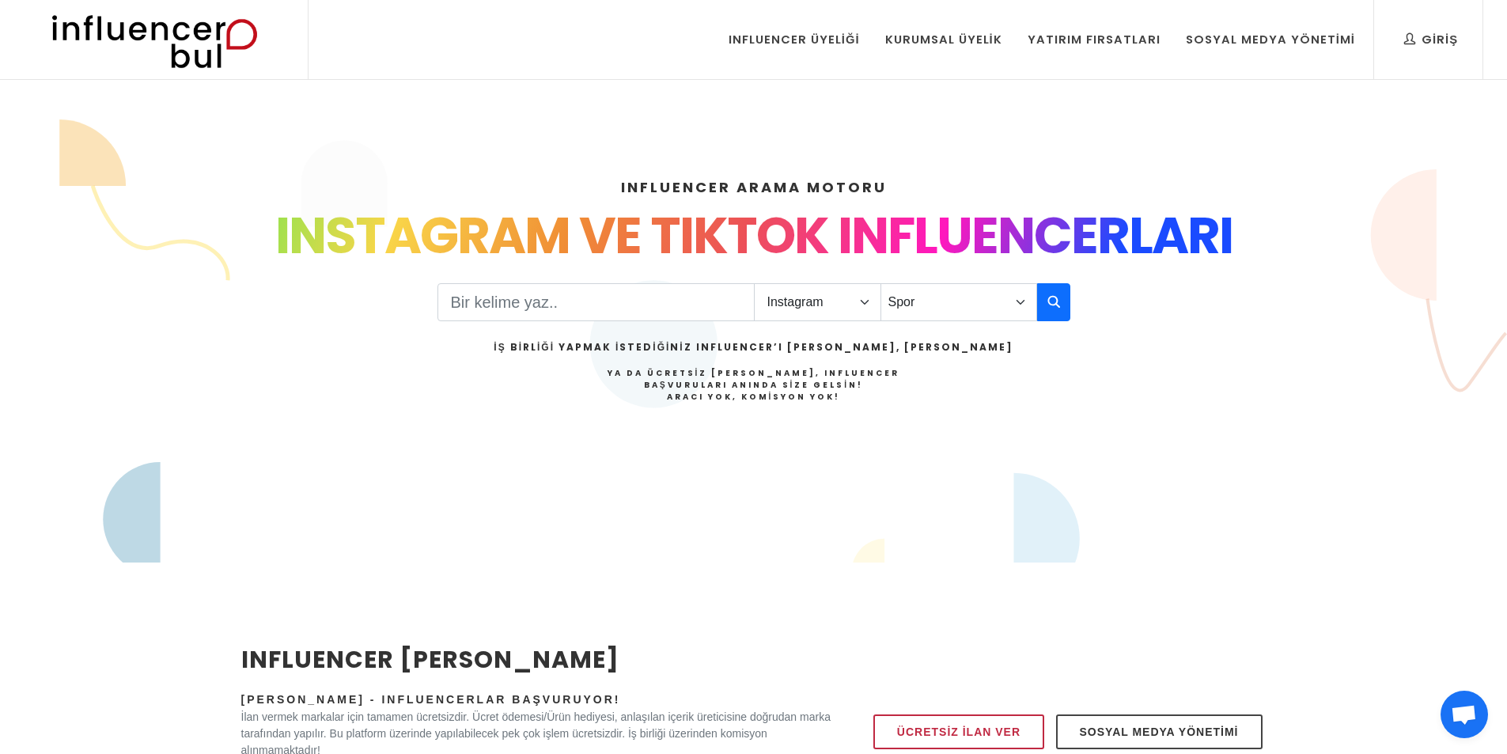
click at [1258, 396] on div "INFLUENCER ARAMA MOTORU INSTAGRAM VE TIKTOK INFLUENCERLARI SOSYAL MEDYA FENOMEN…" at bounding box center [754, 340] width 1044 height 405
click at [517, 283] on input "Search" at bounding box center [596, 302] width 317 height 38
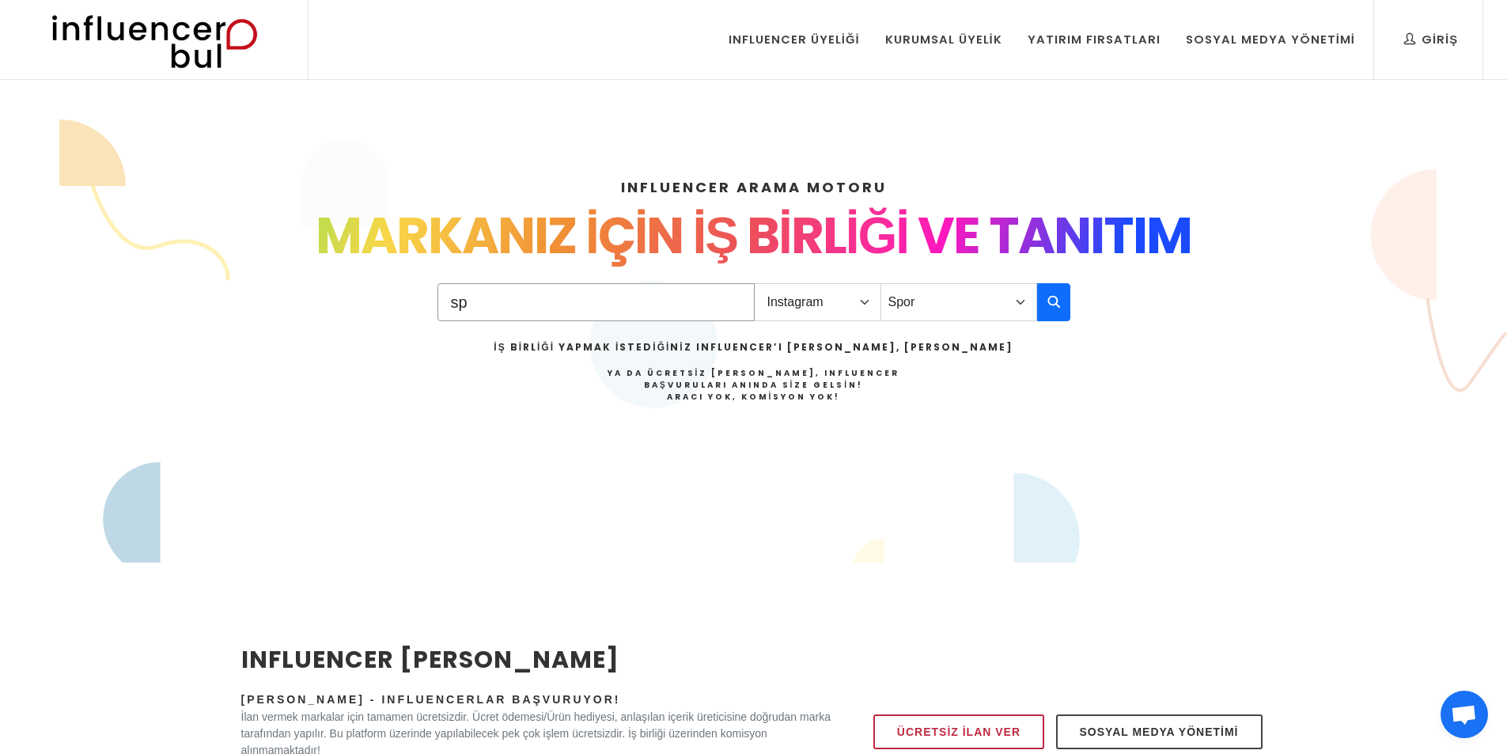
type input "s"
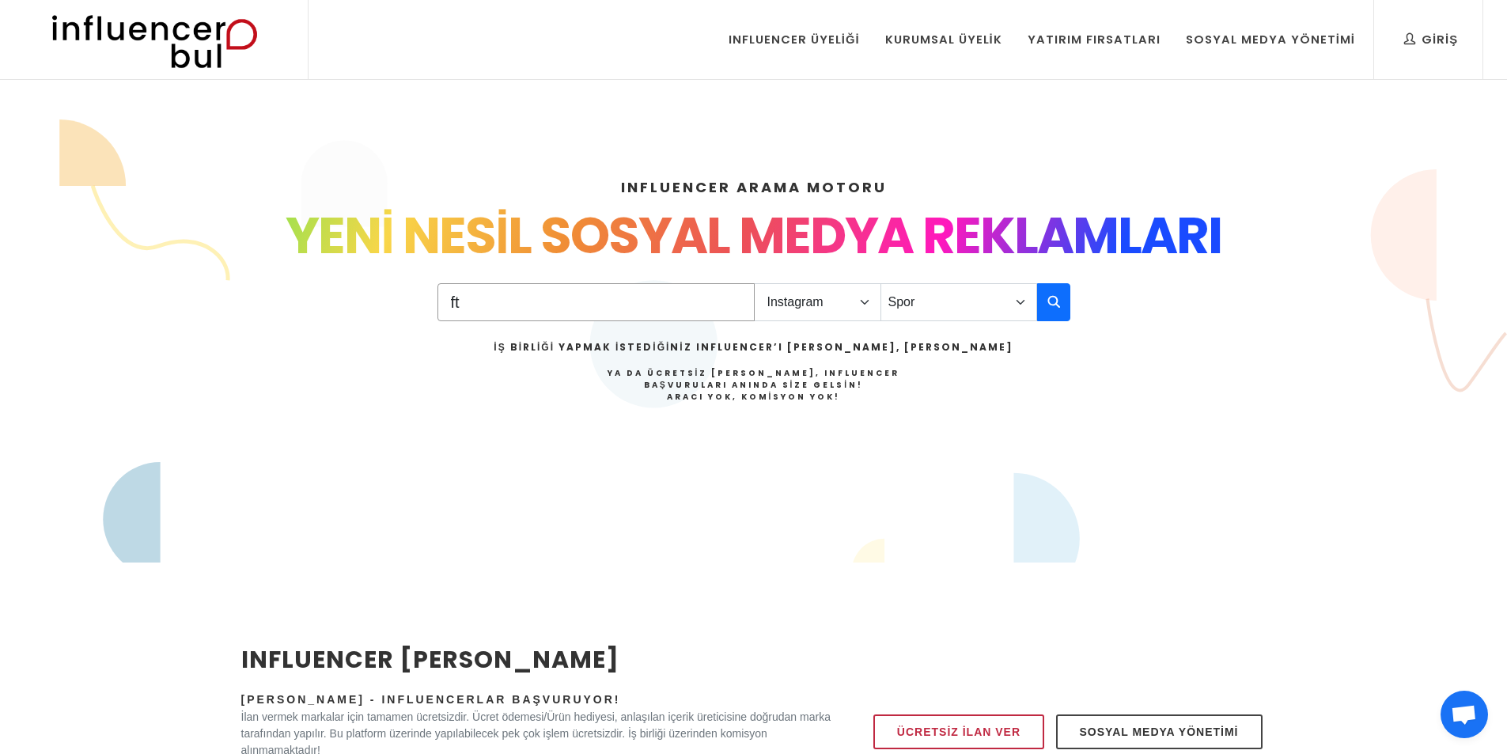
type input "f"
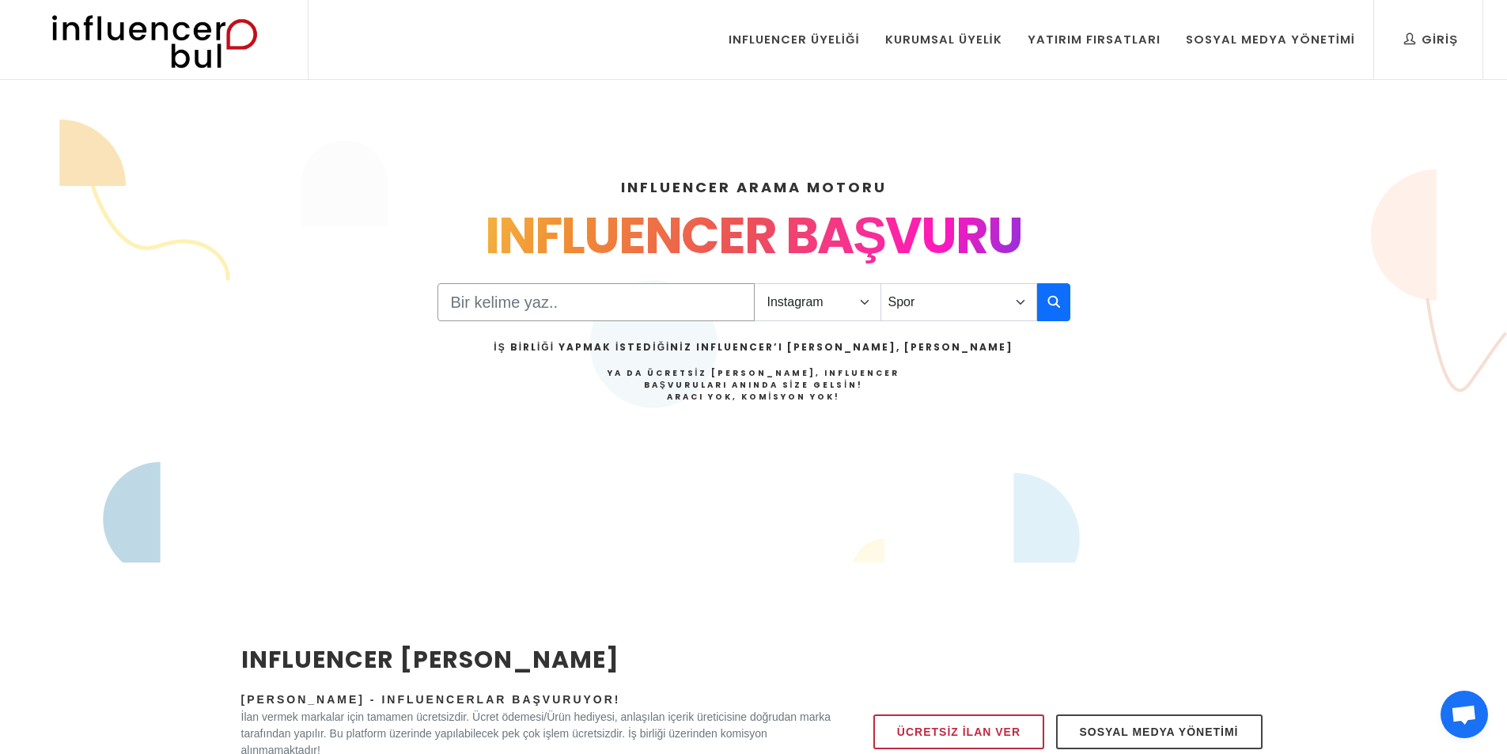
click at [576, 311] on input "Search" at bounding box center [596, 302] width 317 height 38
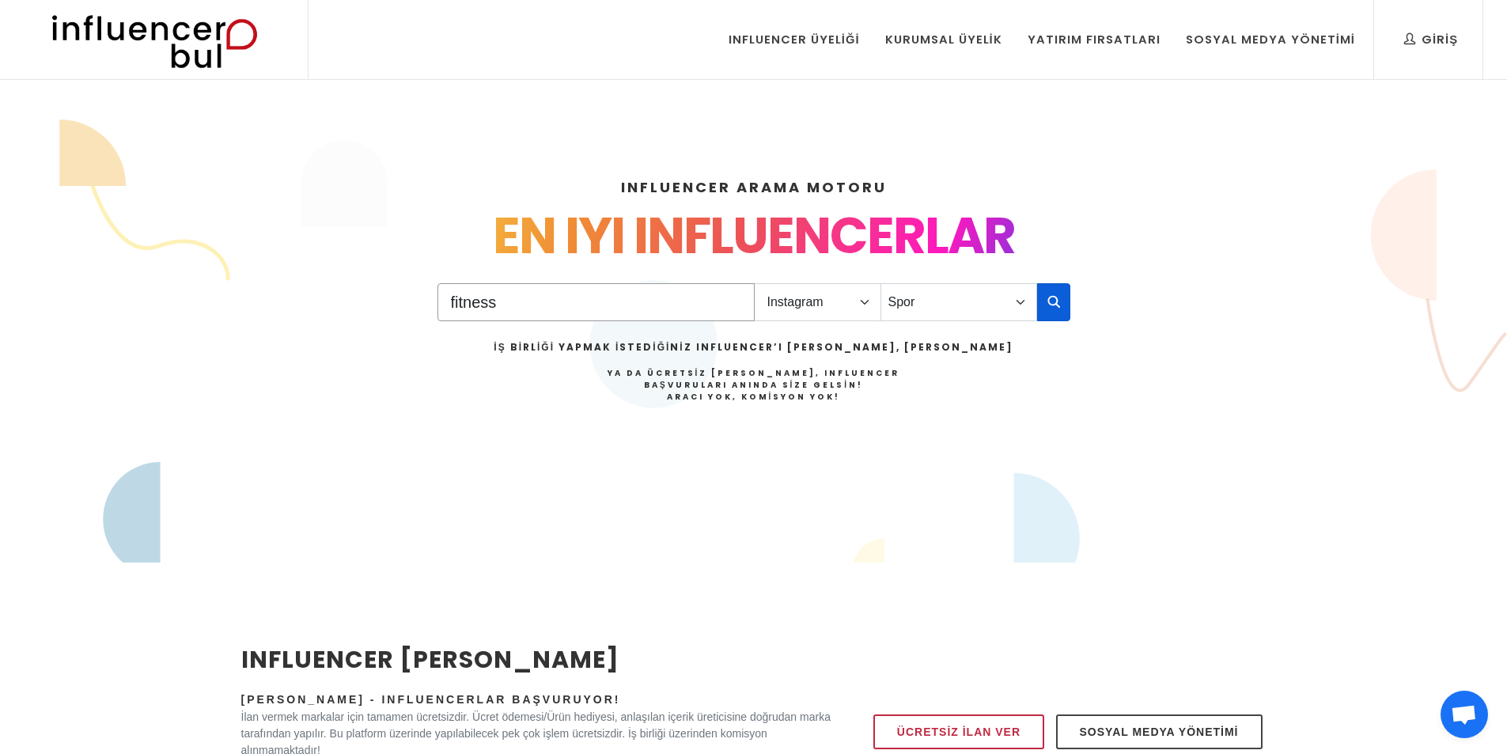
type input "fitness"
click at [1054, 296] on icon "button" at bounding box center [1054, 301] width 13 height 19
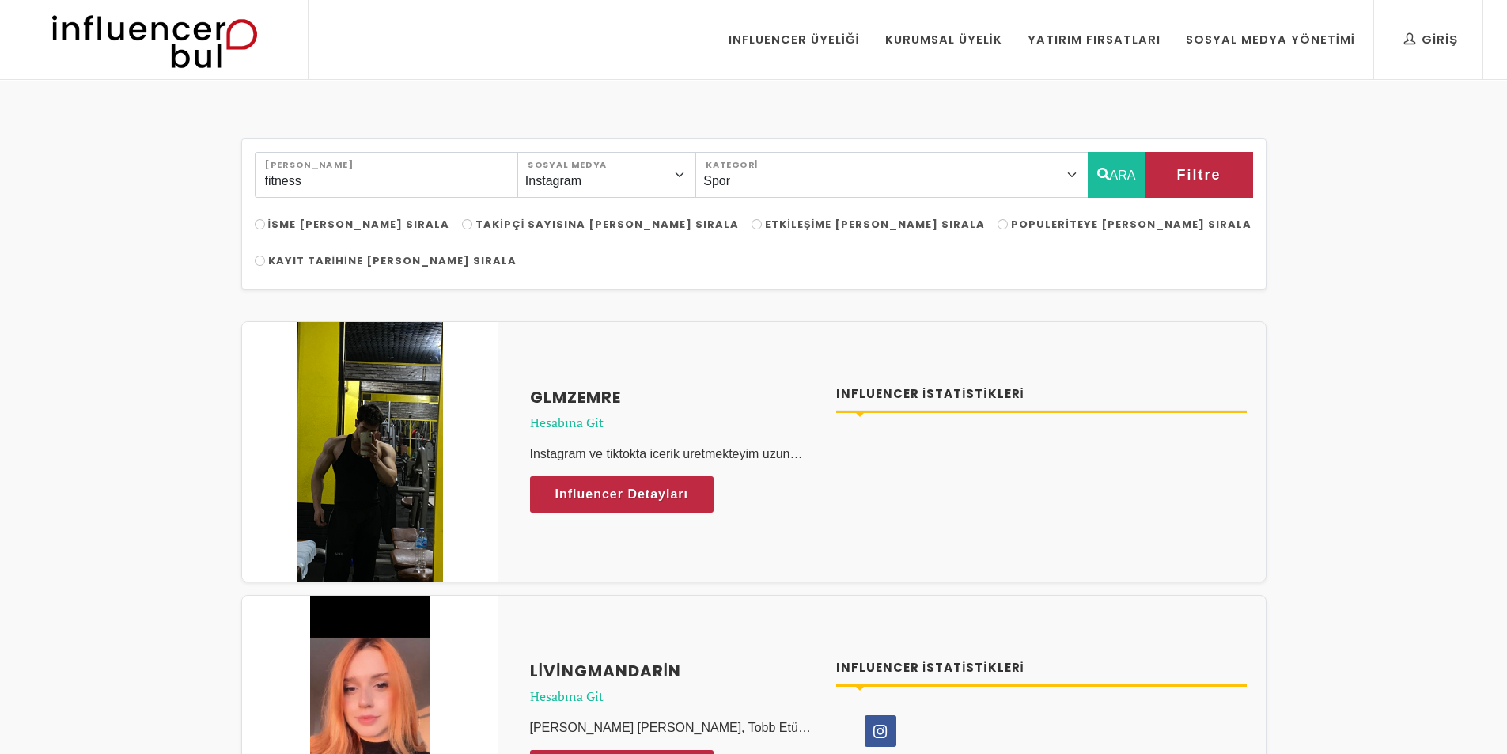
select select "38"
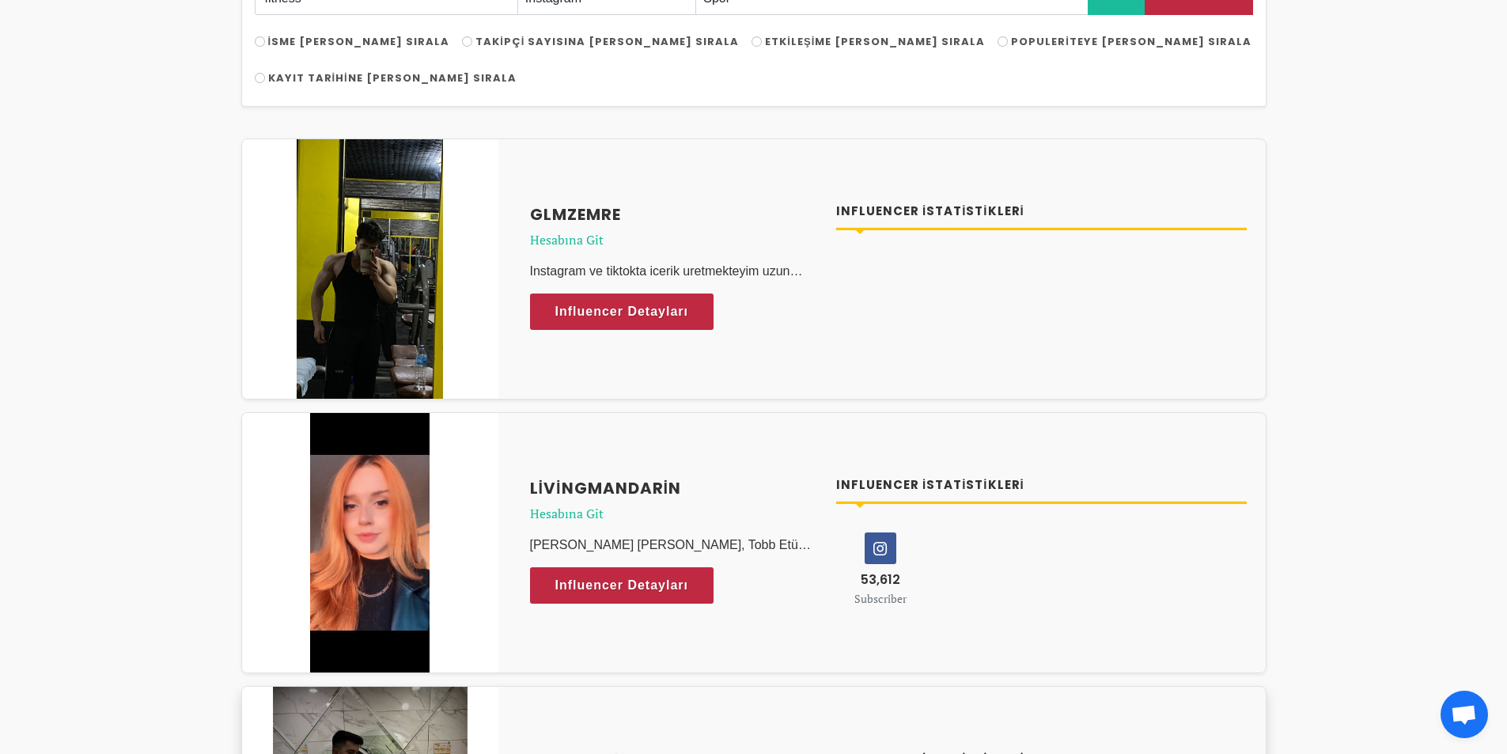
scroll to position [578, 0]
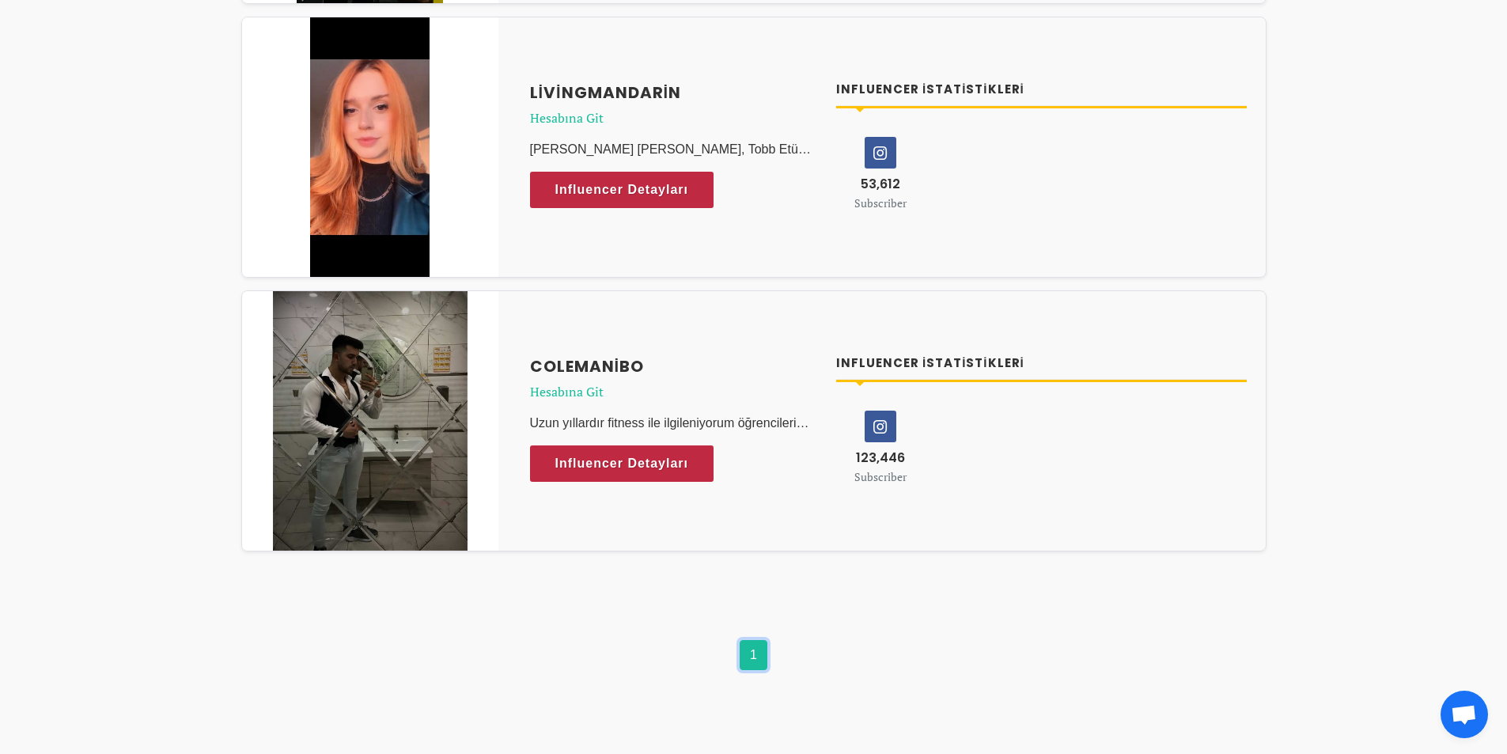
click at [755, 640] on link "1" at bounding box center [754, 655] width 28 height 30
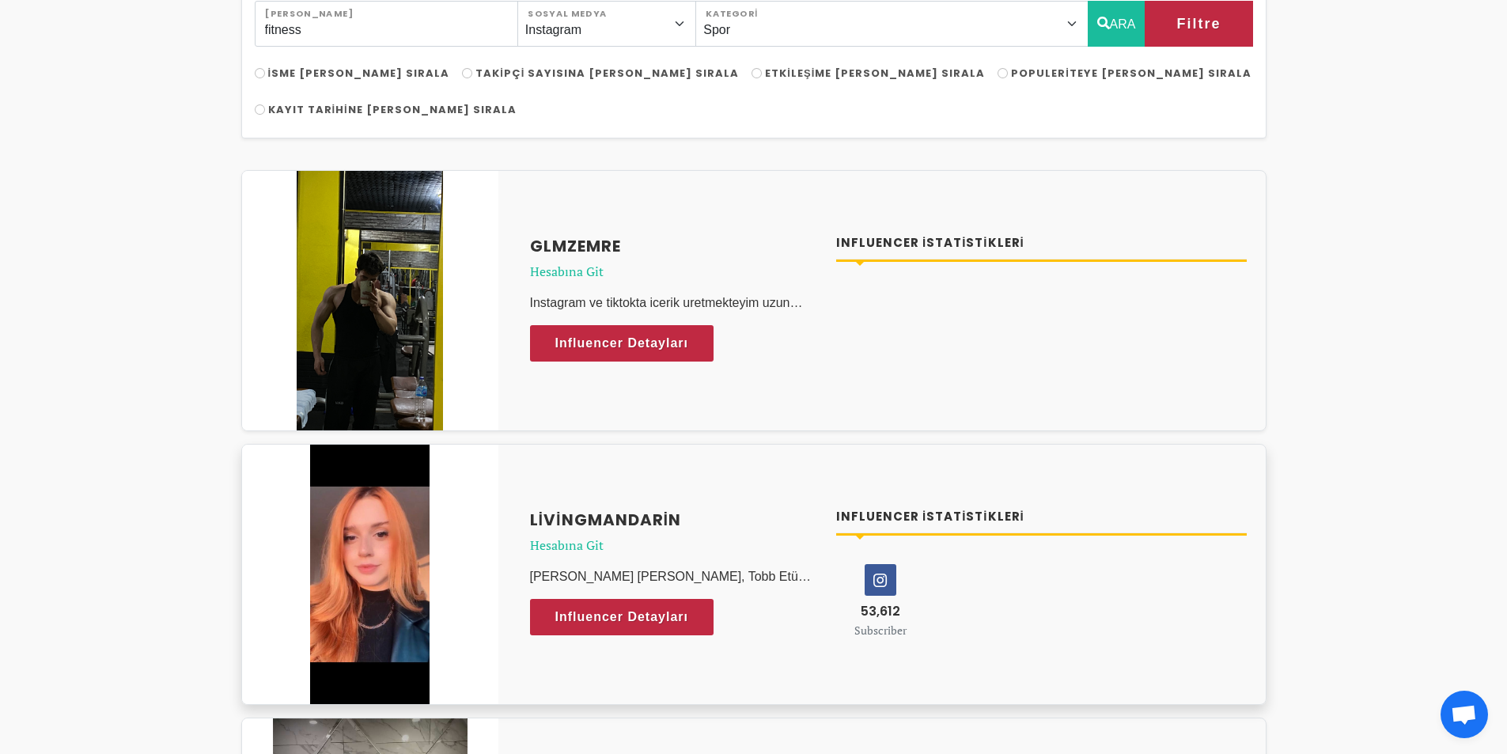
scroll to position [317, 0]
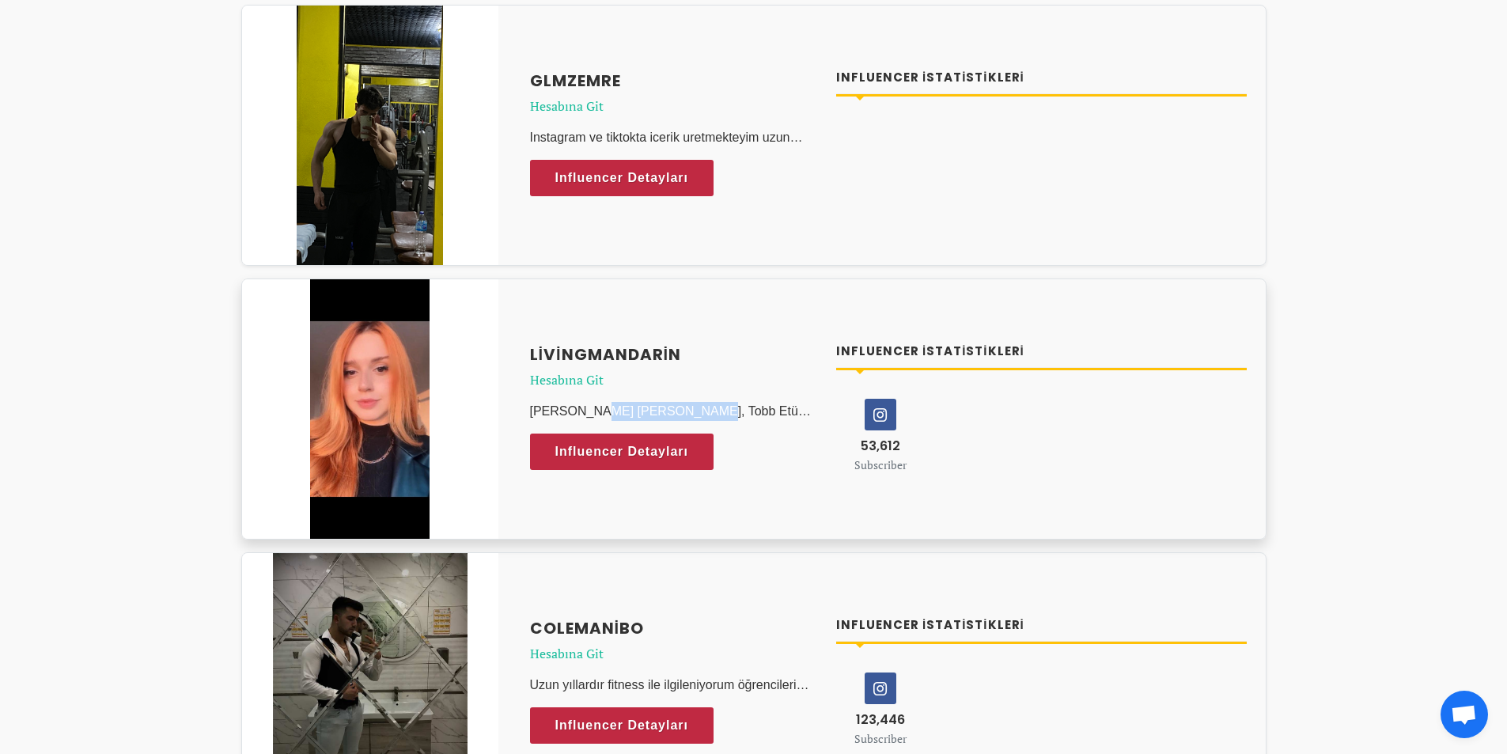
drag, startPoint x: 532, startPoint y: 372, endPoint x: 624, endPoint y: 378, distance: 92.0
click at [624, 402] on p "Nazlı [PERSON_NAME], Tobb Etü Psikoloji mezunuyum. Bu instagram hesabımda Fitne…" at bounding box center [674, 411] width 288 height 19
copy p "Nazlı Sena Ergül"
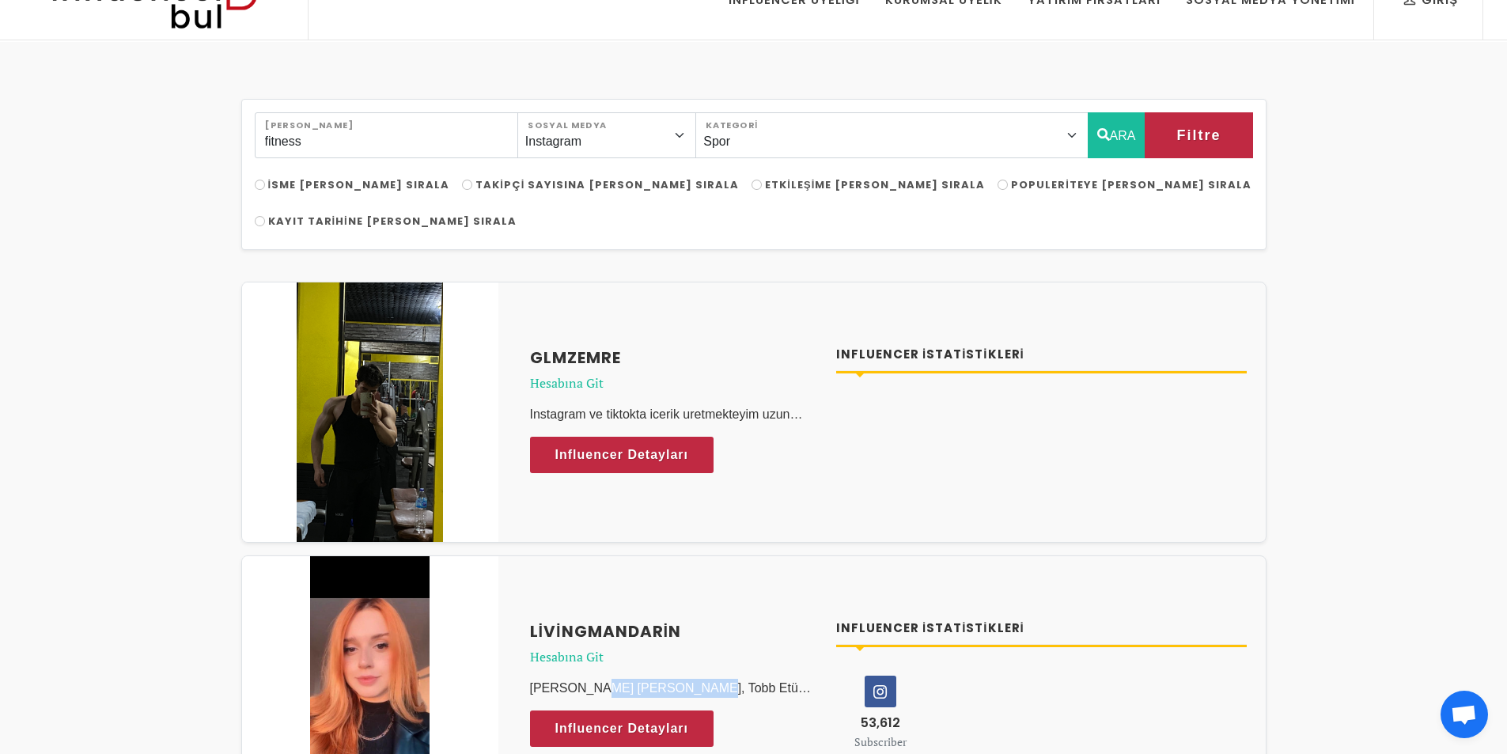
scroll to position [0, 0]
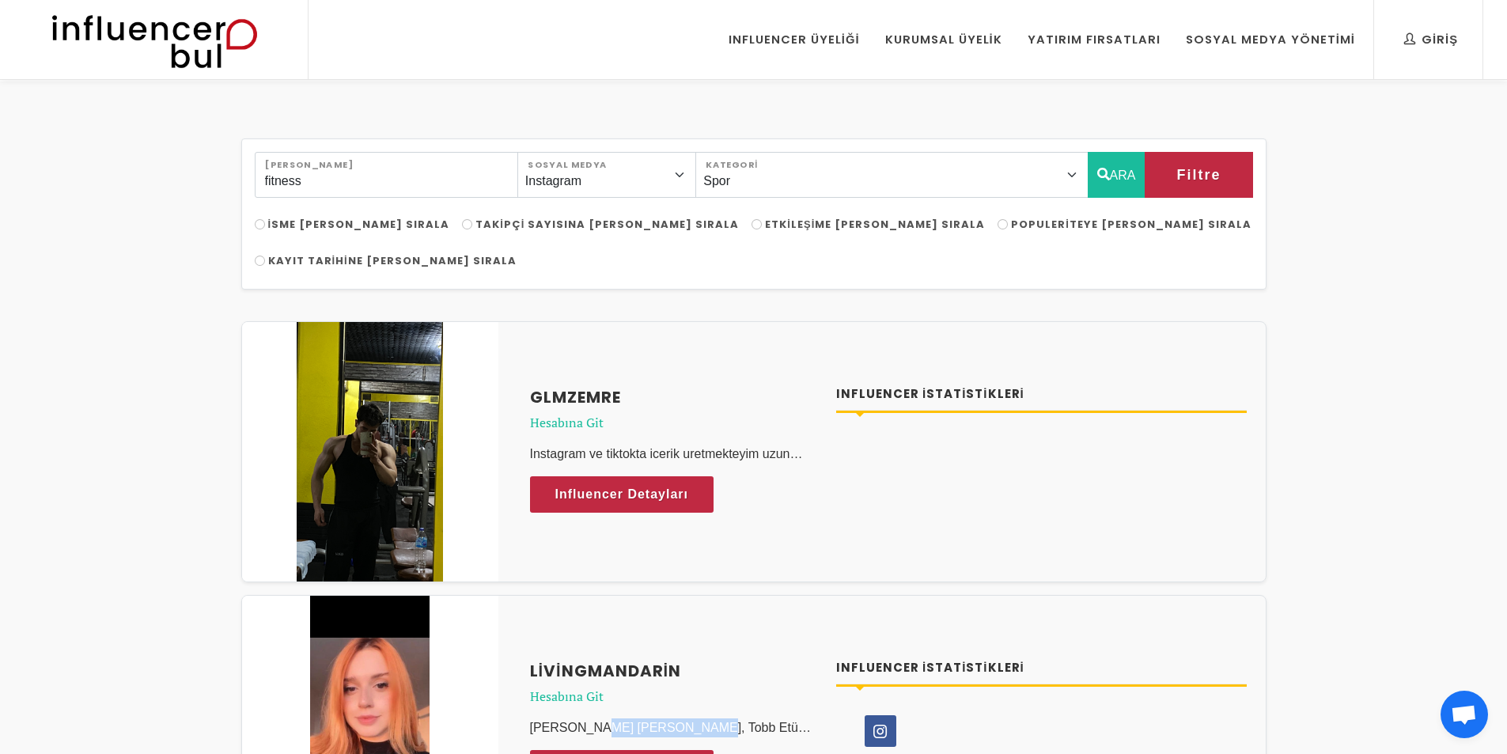
scroll to position [578, 0]
